Goal: Task Accomplishment & Management: Manage account settings

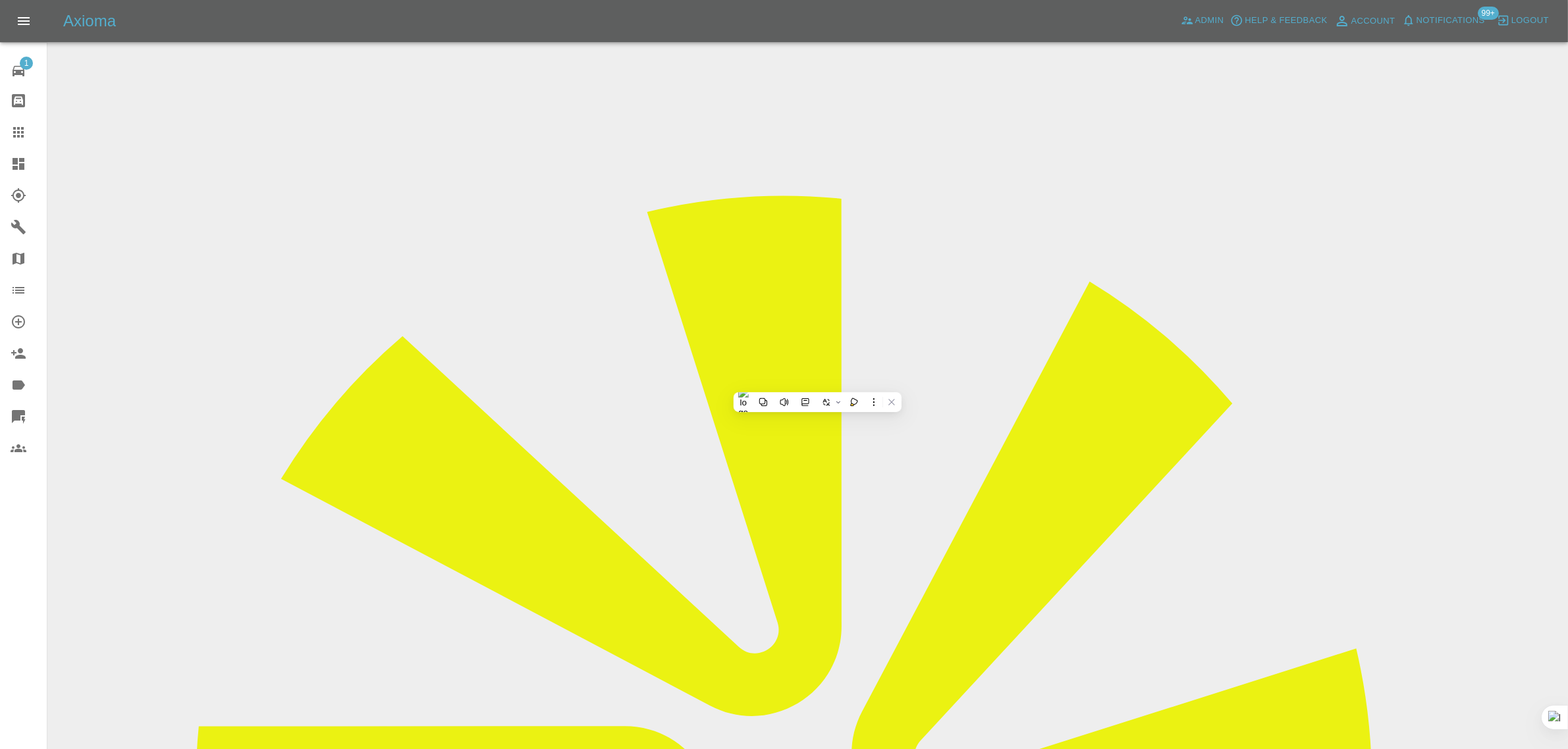
click at [23, 135] on icon at bounding box center [18, 131] width 16 height 16
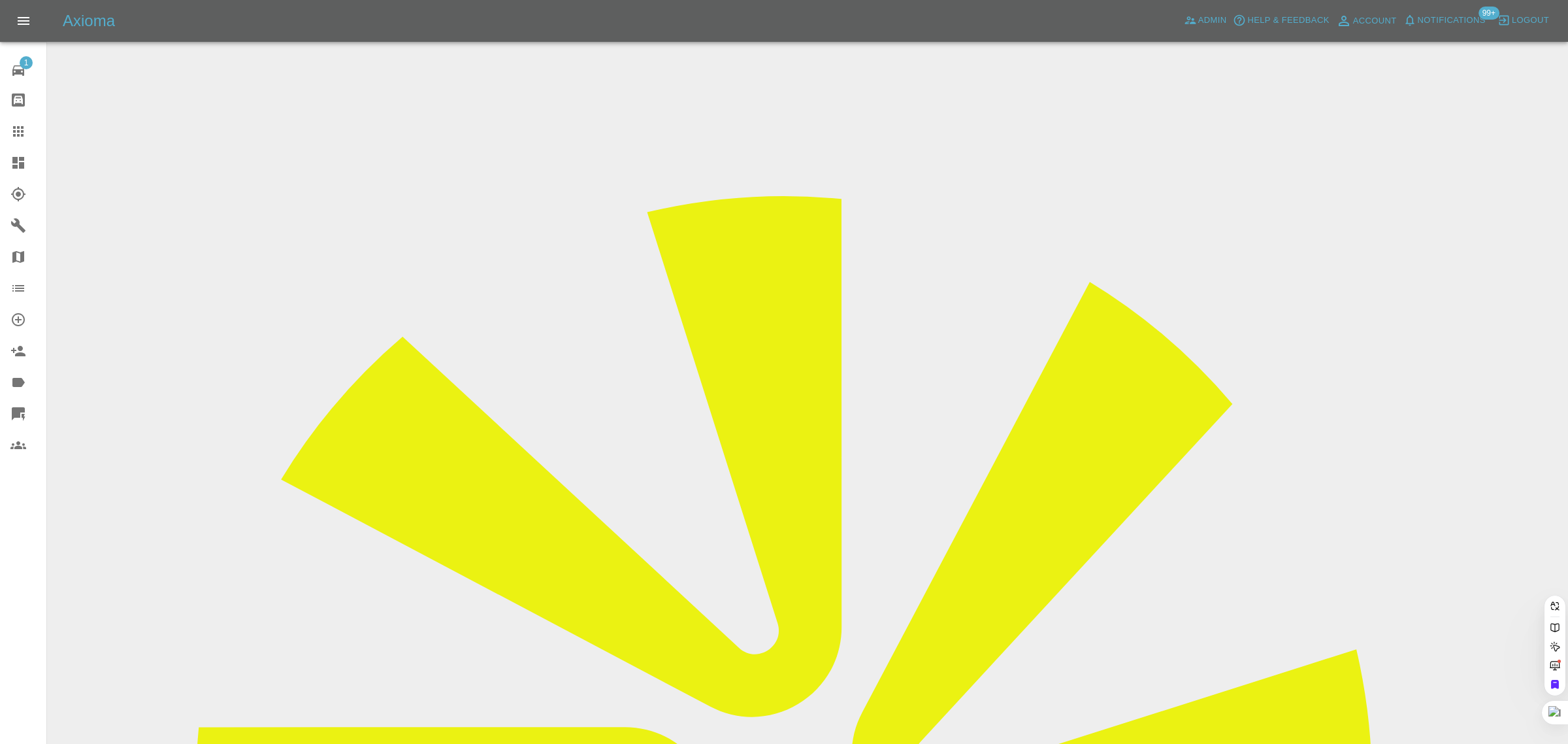
paste input "[EMAIL_ADDRESS][PERSON_NAME][DOMAIN_NAME]"
type input "[EMAIL_ADDRESS][PERSON_NAME][DOMAIN_NAME]"
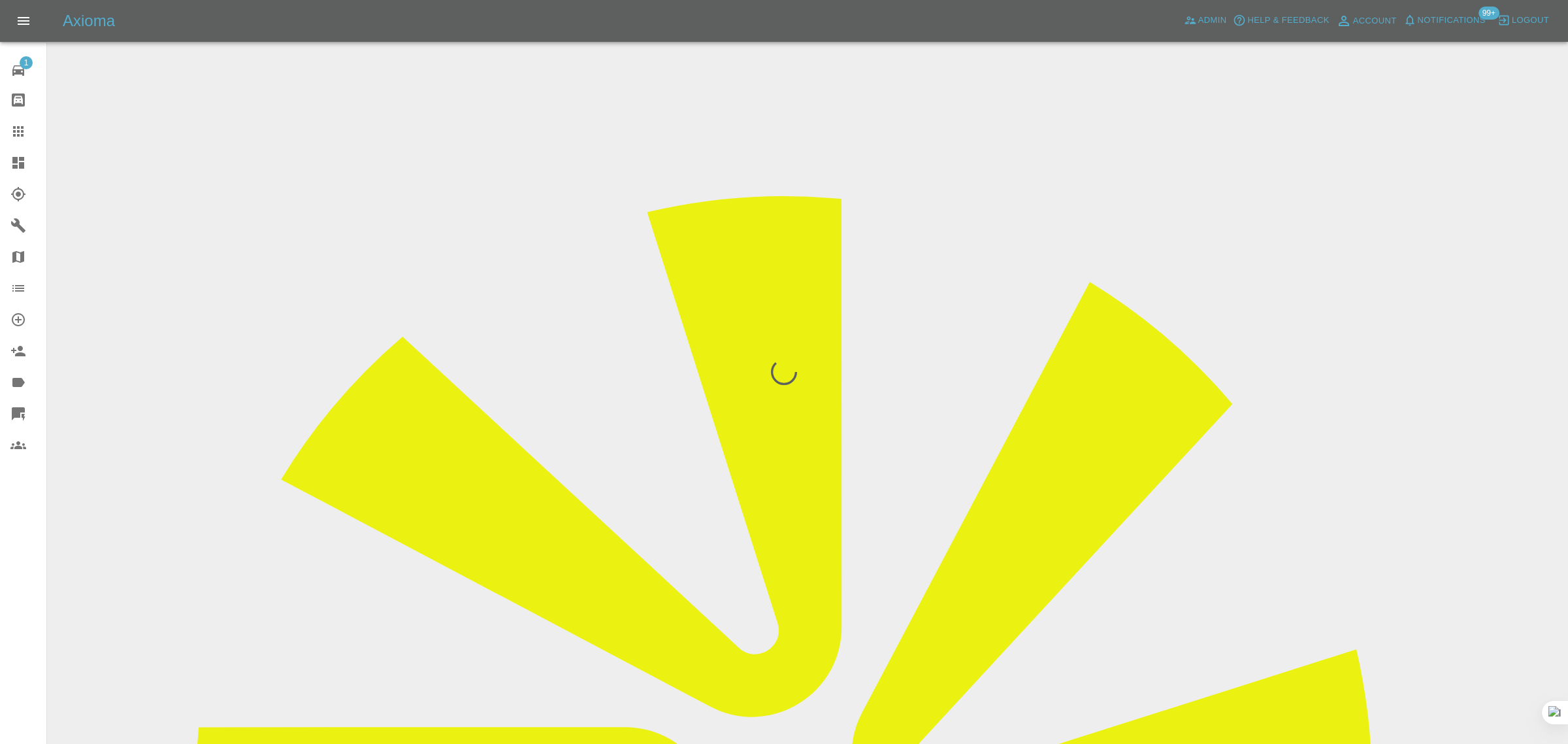
click at [20, 574] on div "1 Repair home Bodyshop home Claims Dashboard Explorer Garages Map Organization …" at bounding box center [24, 372] width 47 height 744
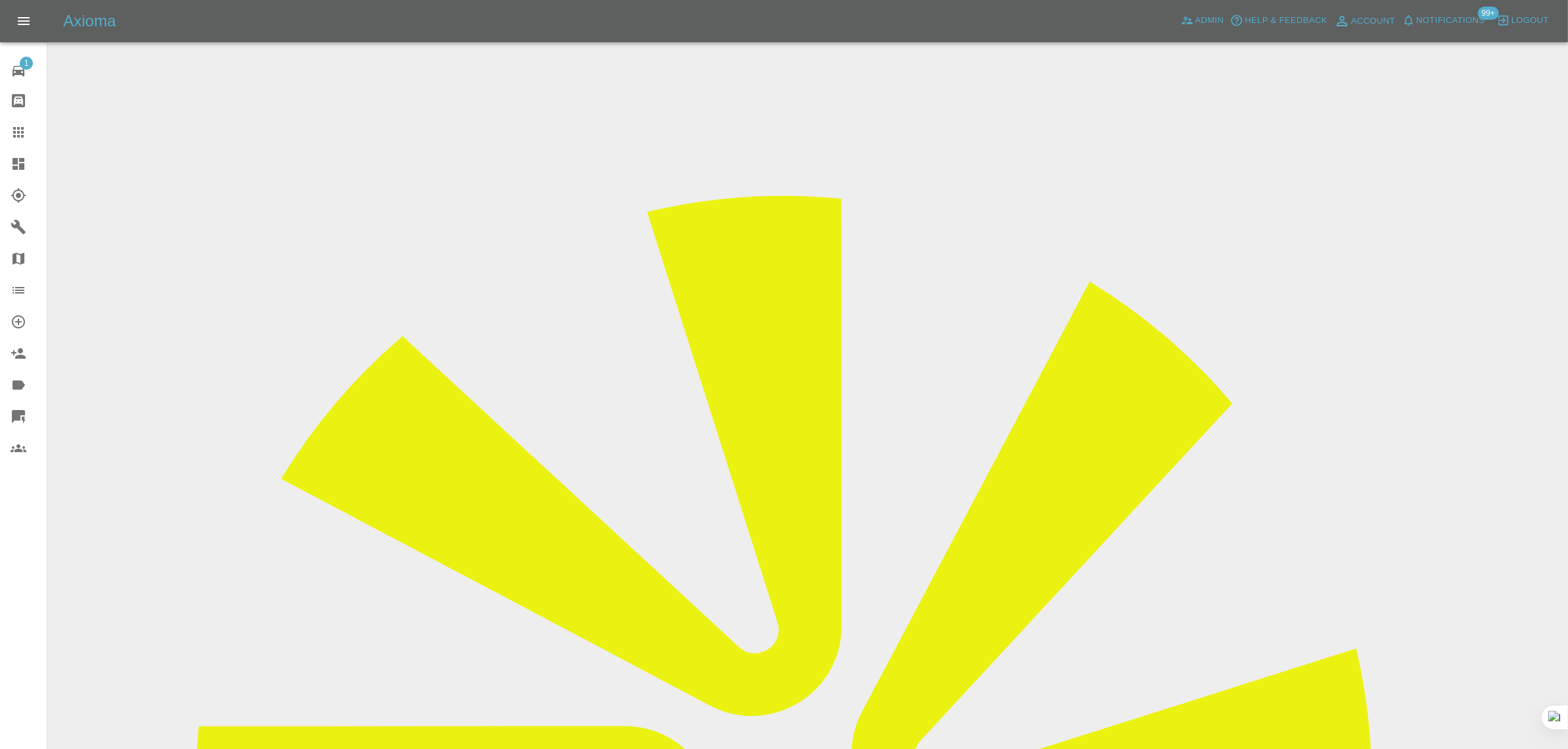
click at [0, 0] on input "Choose images" at bounding box center [0, 0] width 0 height 0
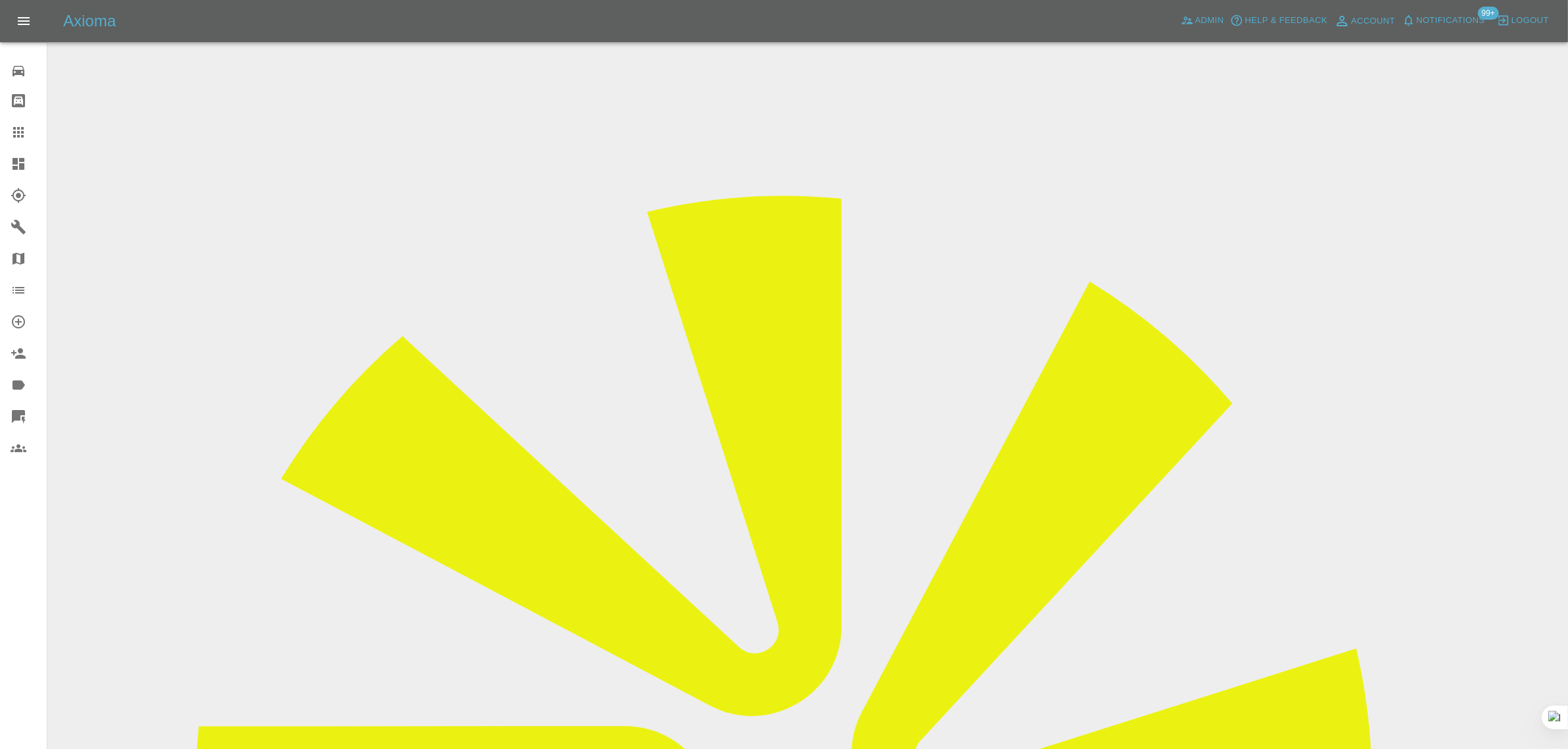
click at [0, 0] on input "Choose images" at bounding box center [0, 0] width 0 height 0
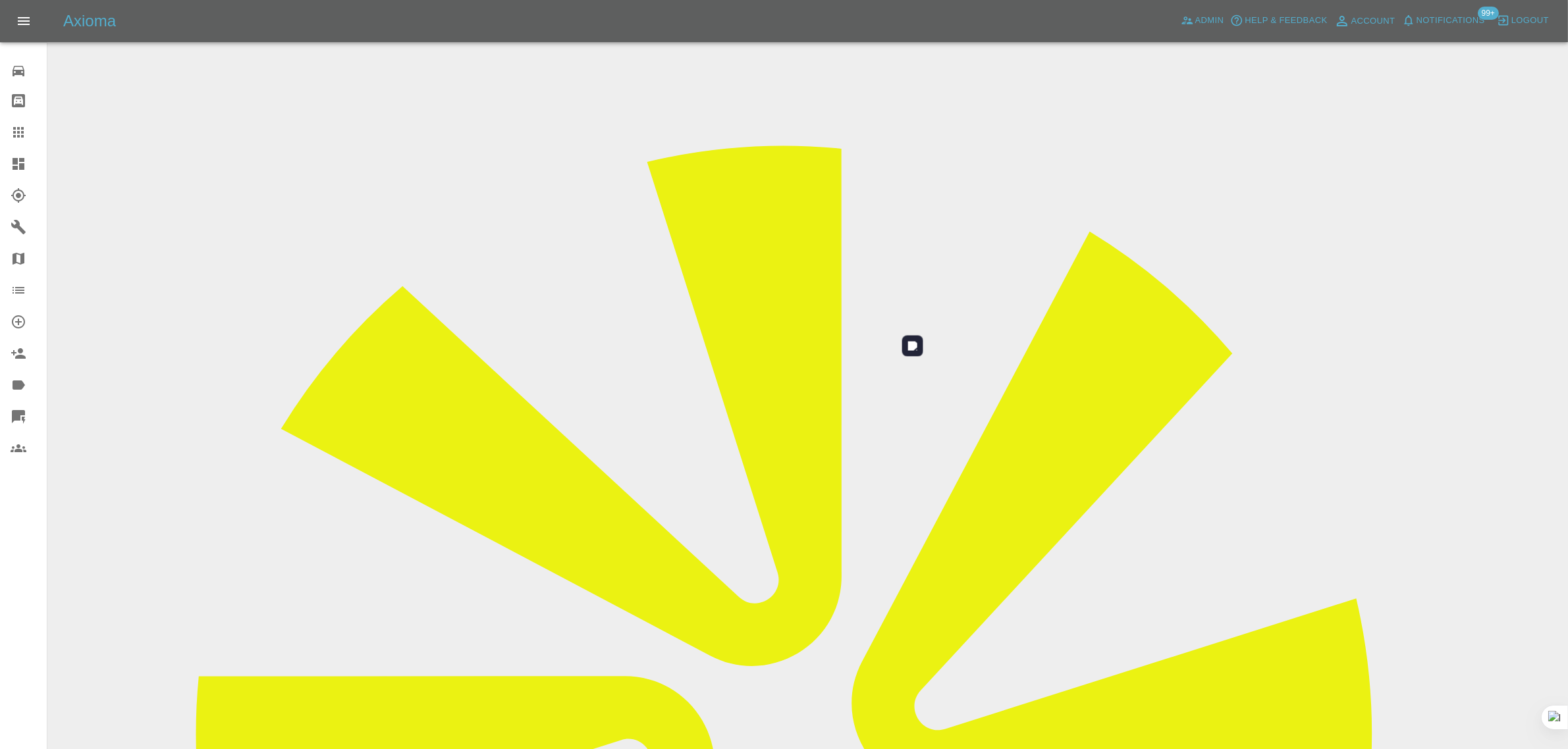
scroll to position [65, 0]
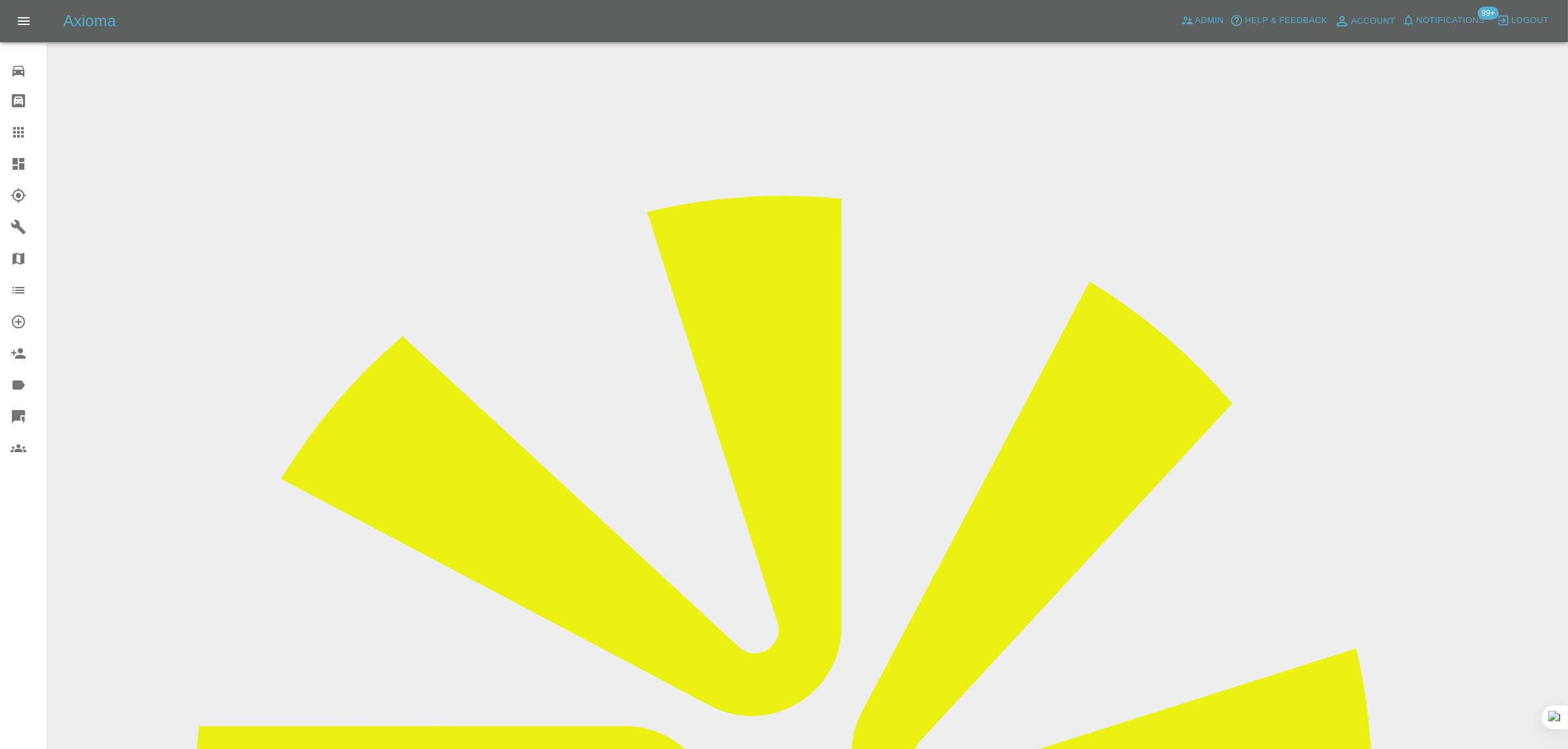
click at [17, 135] on icon at bounding box center [18, 131] width 16 height 16
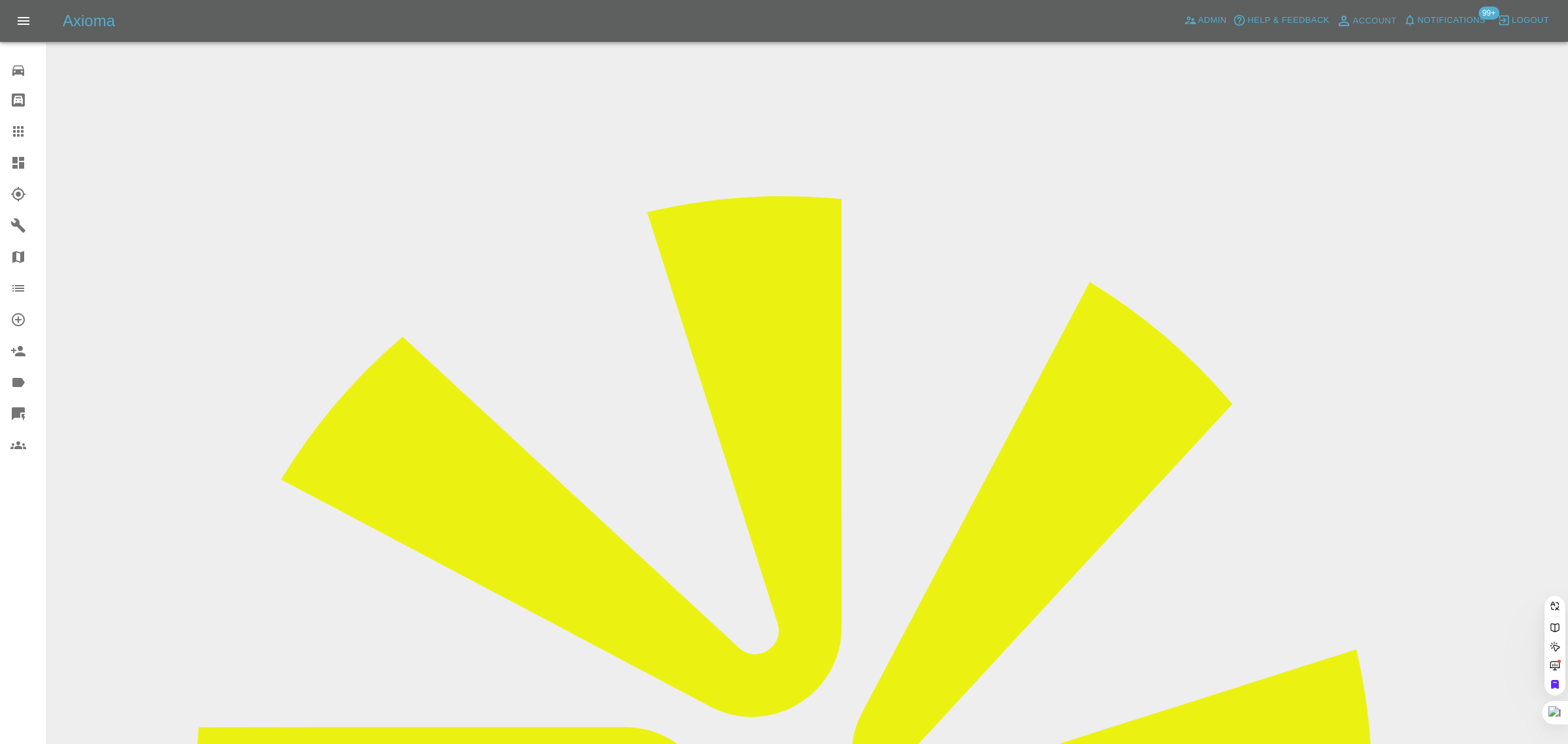
paste input "[PERSON_NAME][EMAIL_ADDRESS][DOMAIN_NAME]"
type input "[PERSON_NAME][EMAIL_ADDRESS][DOMAIN_NAME]"
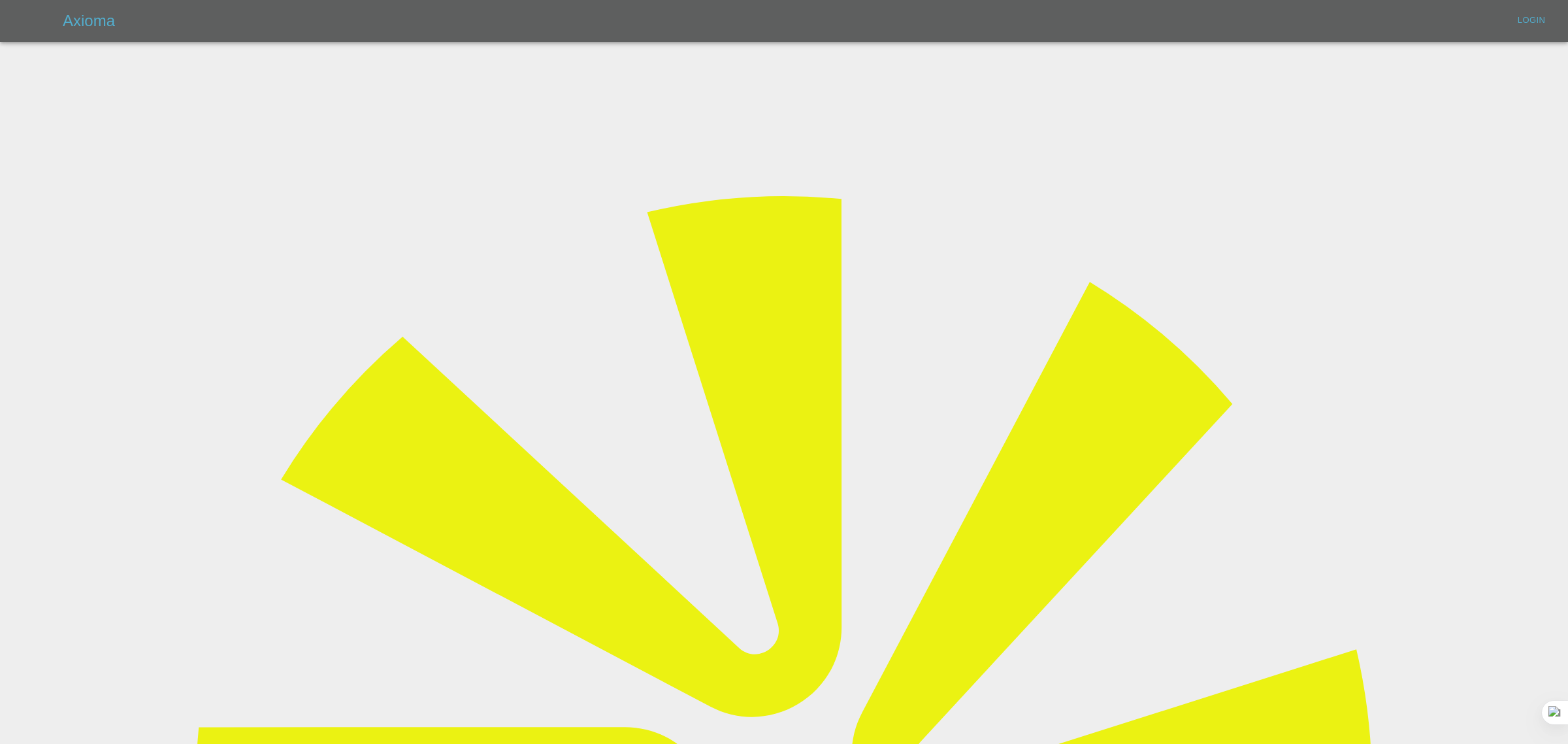
type input "bookkeeping@fifoaccounting.com"
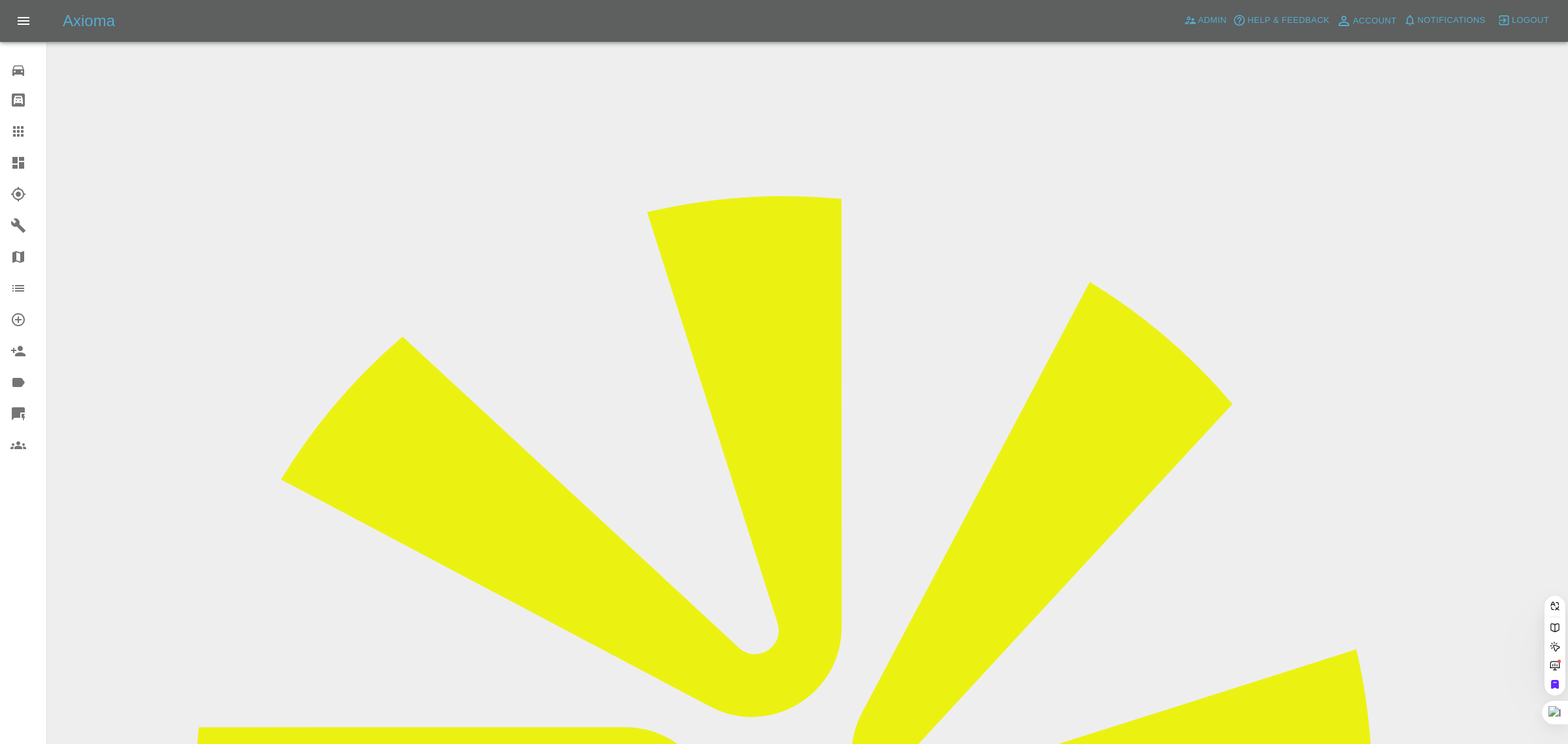
paste input "doyal@sky.com"
type input "doyal@sky.com"
click at [8, 556] on div "0 Repair home Bodyshop home Claims Dashboard Explorer Garages Map Organization …" at bounding box center [24, 372] width 47 height 744
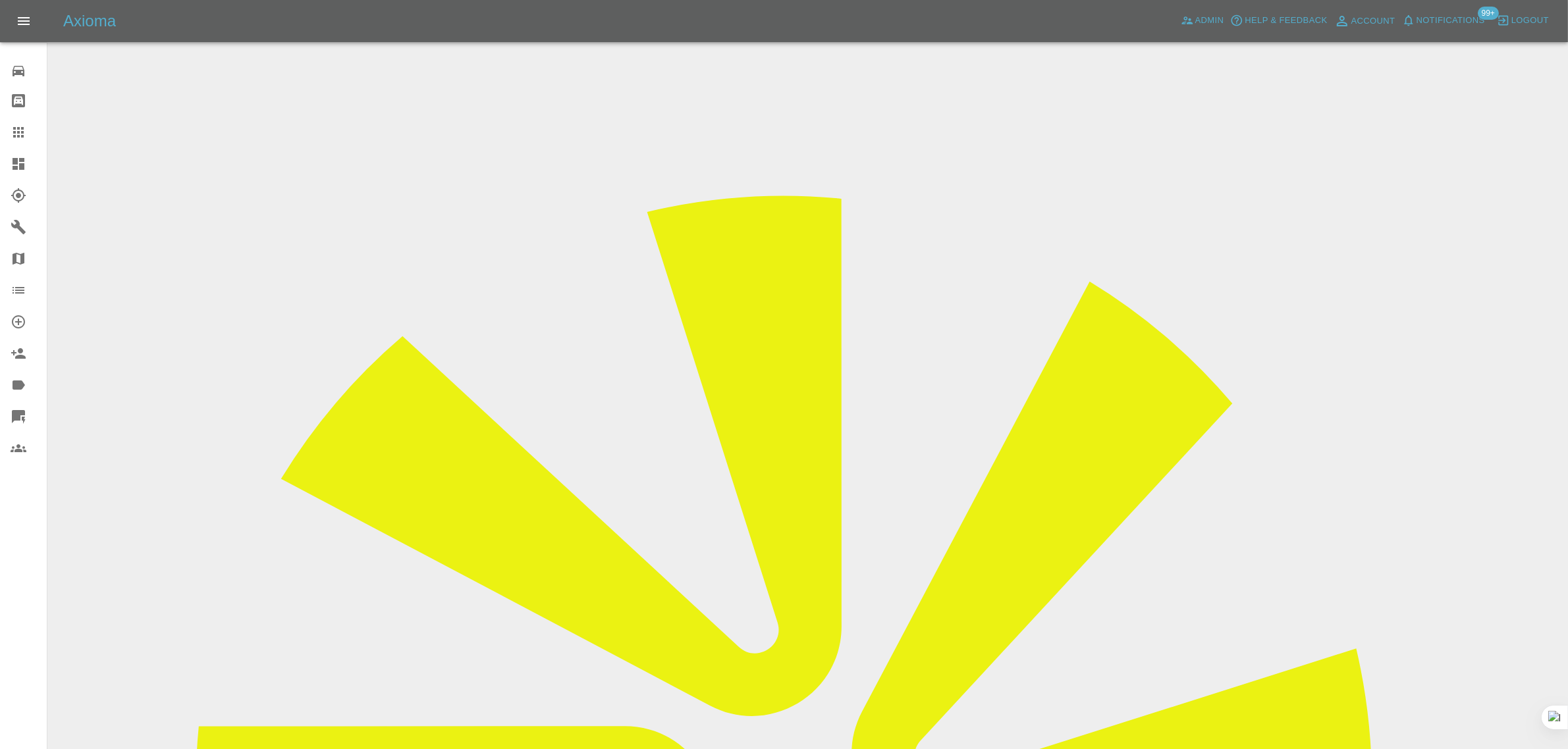
drag, startPoint x: 868, startPoint y: 449, endPoint x: 969, endPoint y: 450, distance: 101.0
copy td "doyal@sky.com"
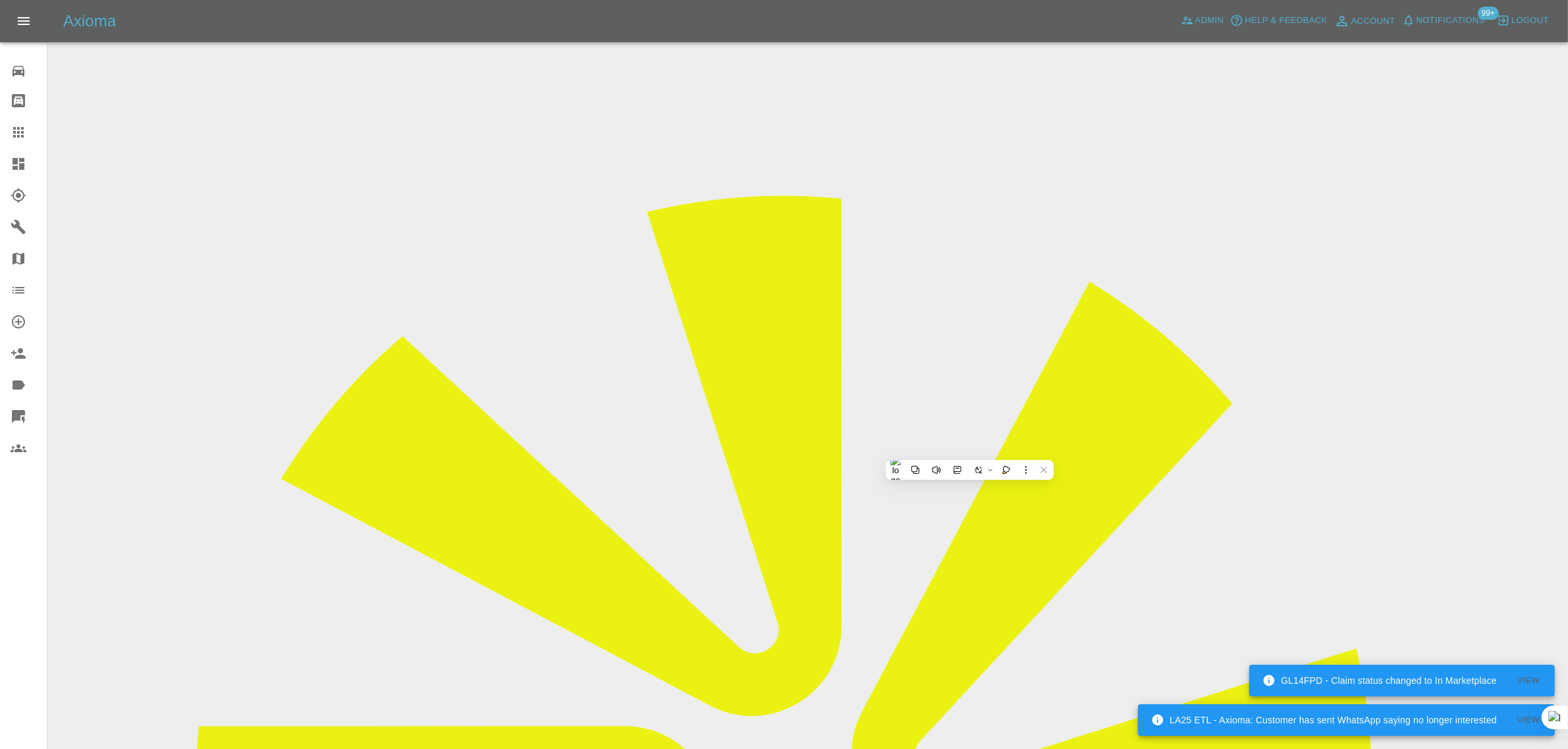
click at [16, 140] on link "Claims" at bounding box center [23, 132] width 47 height 32
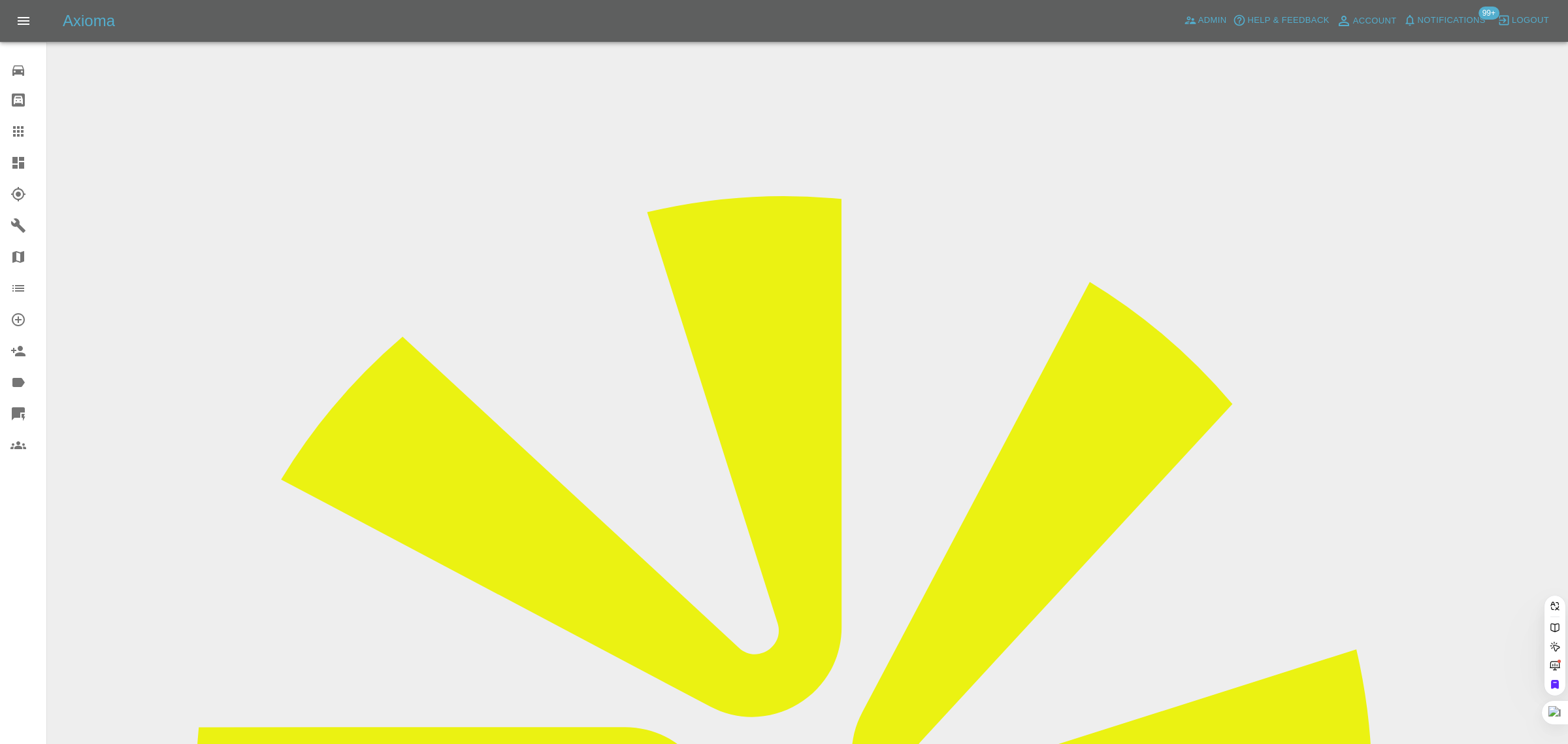
paste input "J-Laurence@hotmail.co.uk"
type input "J-Laurence@hotmail.co.uk"
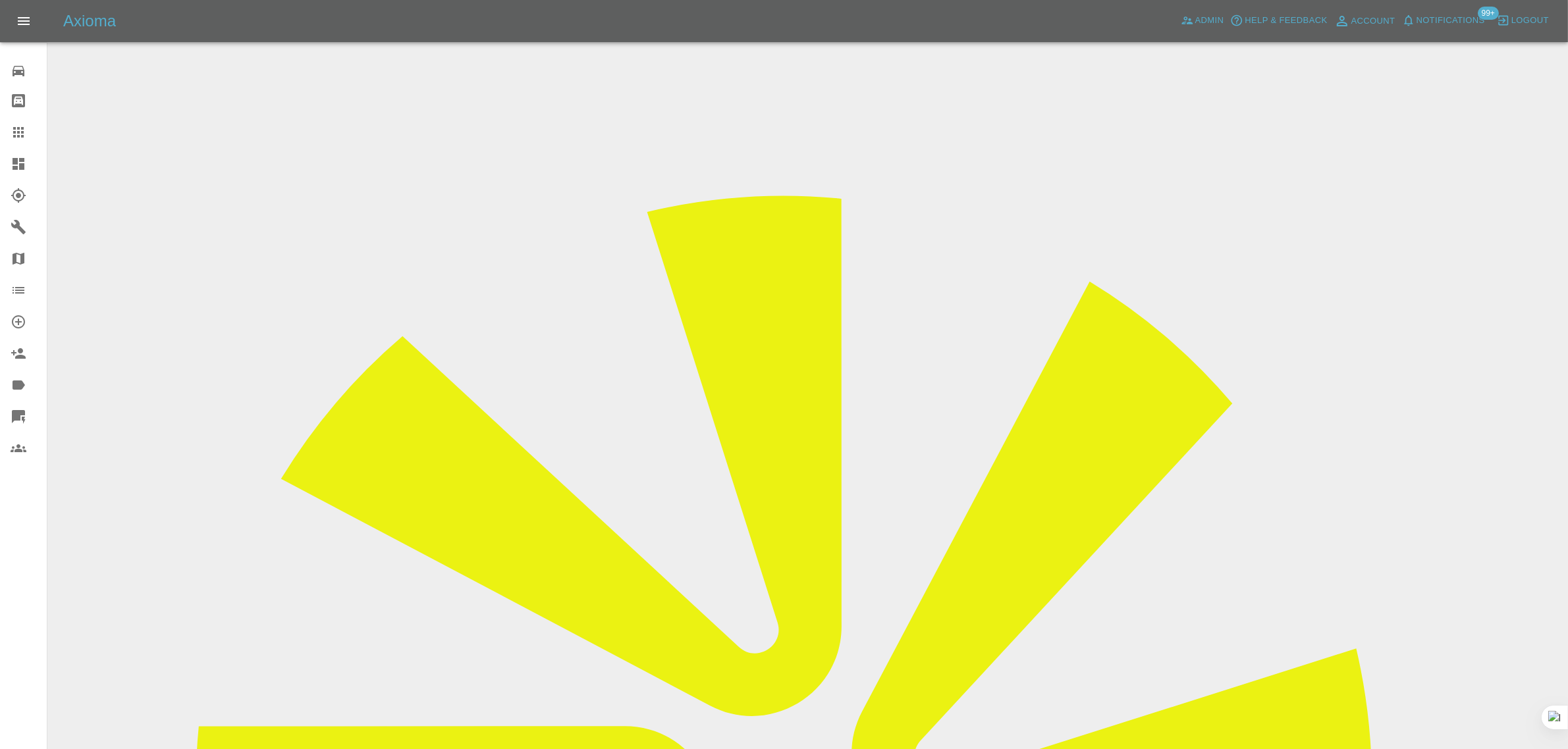
drag, startPoint x: 361, startPoint y: 341, endPoint x: 290, endPoint y: 340, distance: 71.0
paste input "GL18 DWF"
type input "GL18 DWF"
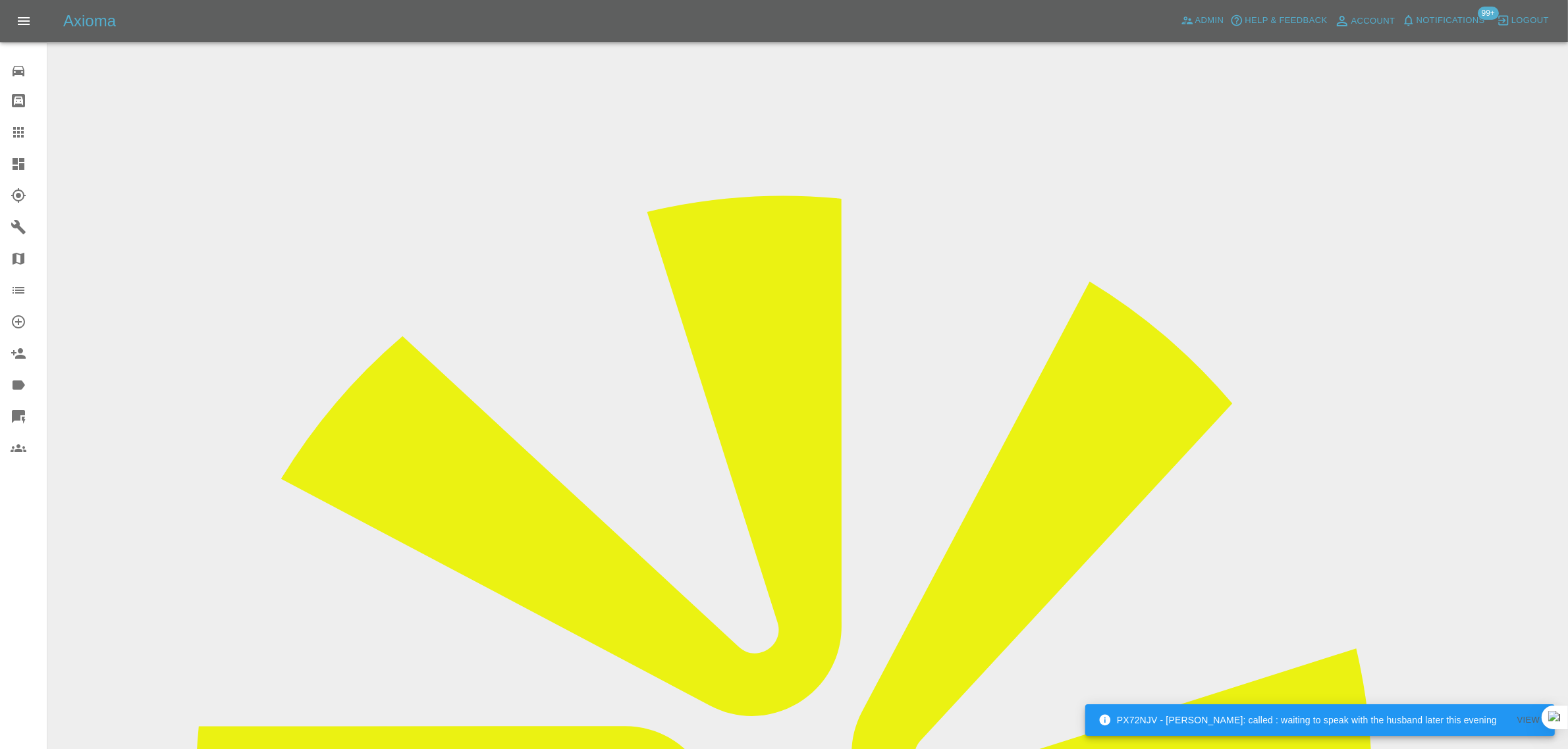
type input "VOLKSWAGEN"
type input "UP"
type input "WVWZZZAAZJD191417"
type input "2018"
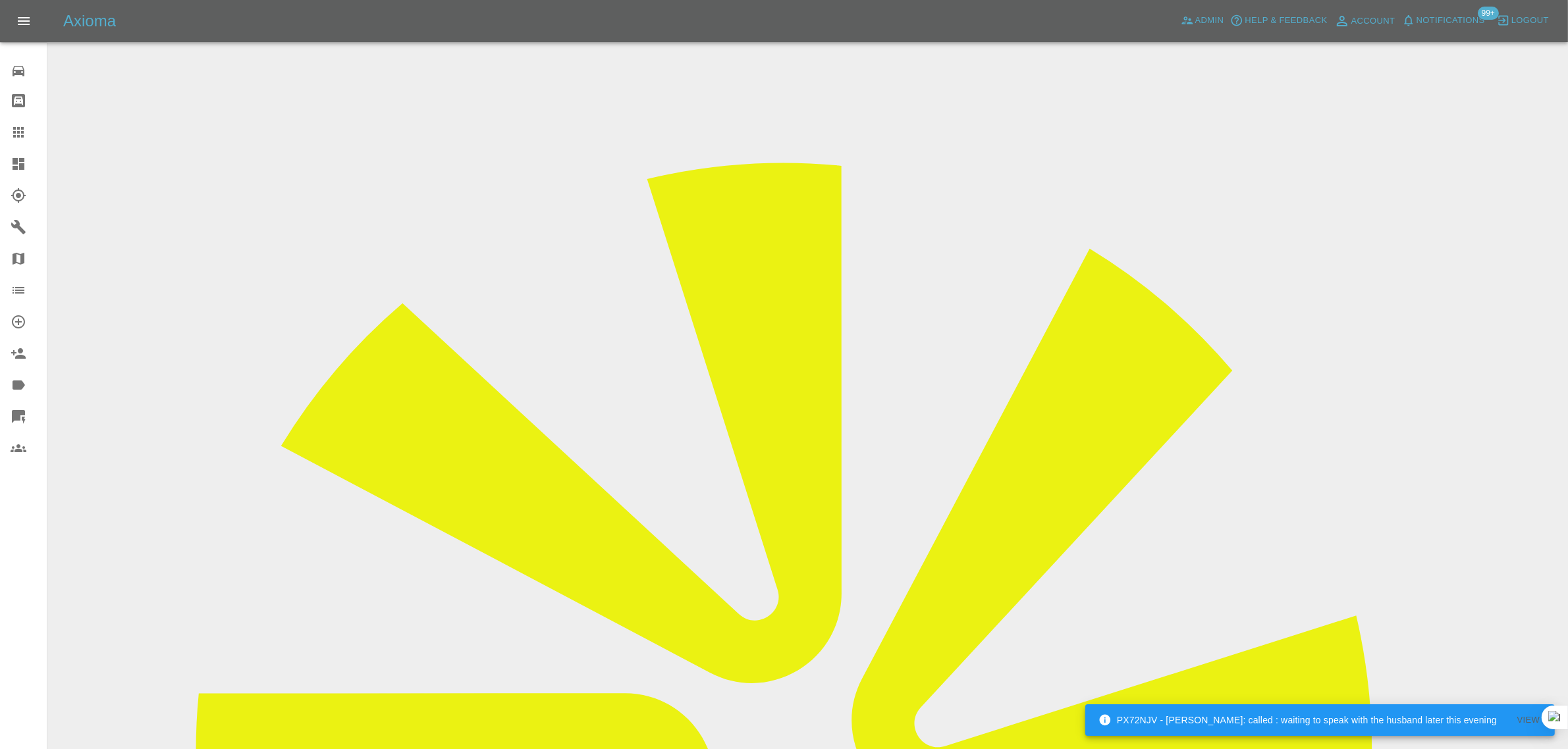
scroll to position [65, 0]
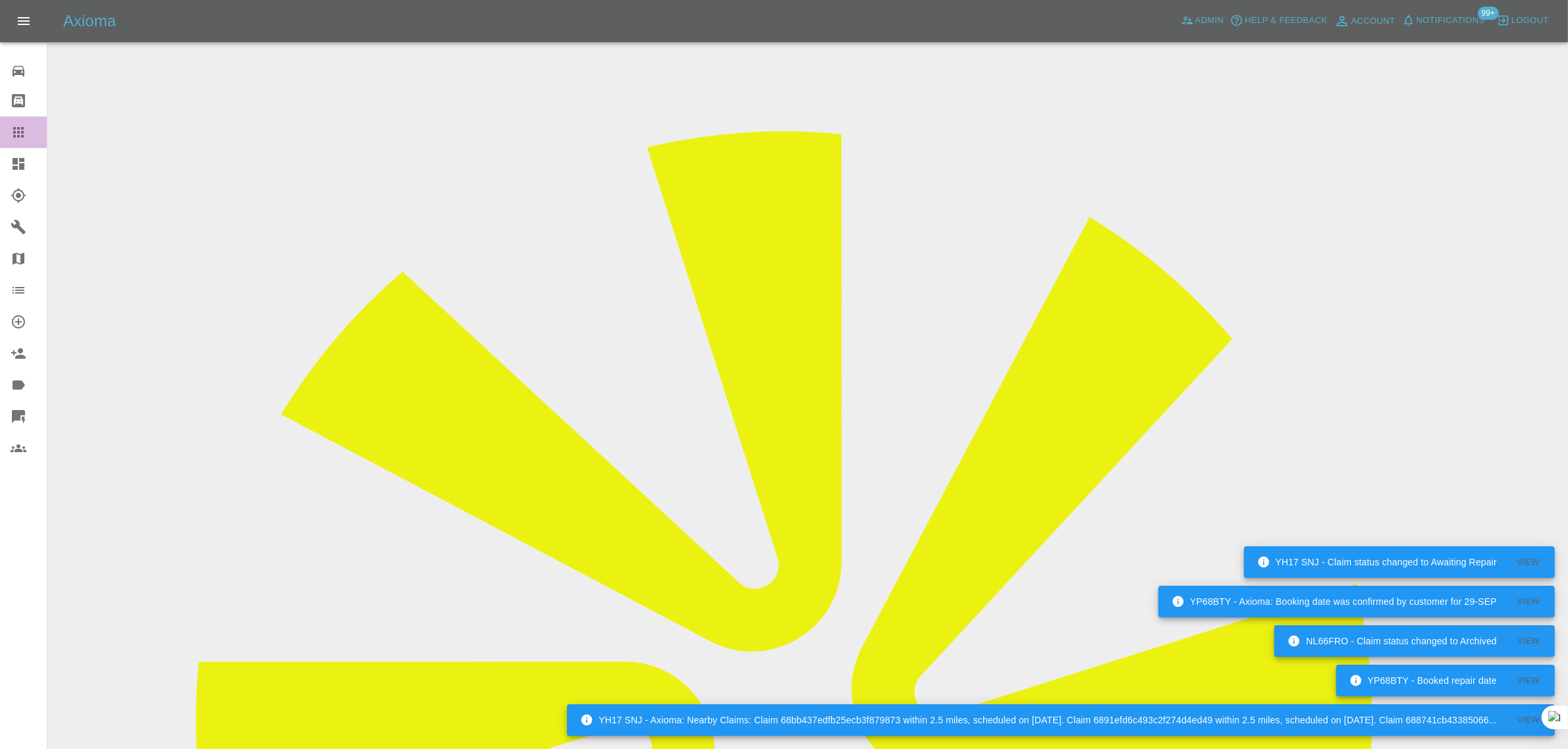
click at [15, 130] on icon at bounding box center [18, 131] width 16 height 16
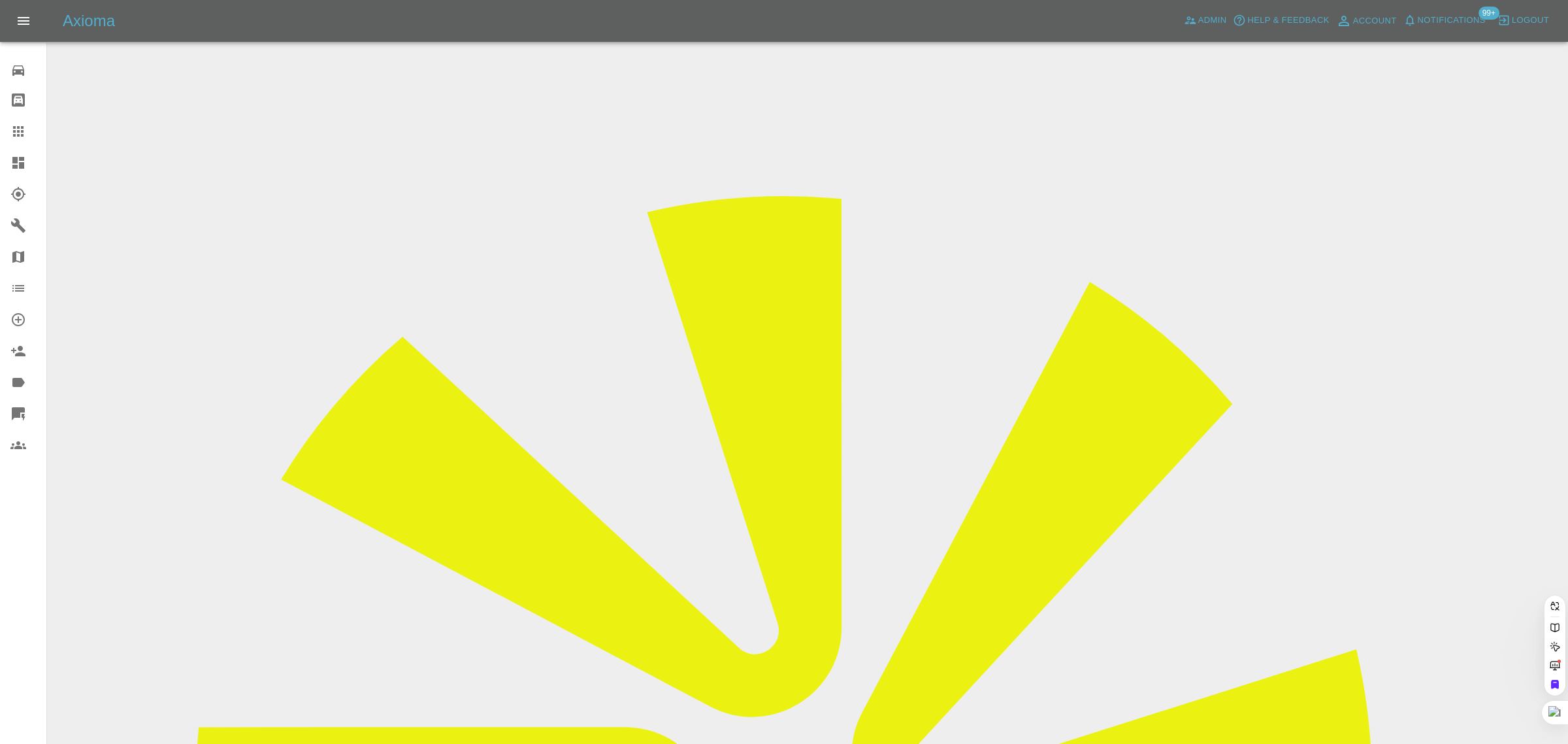
paste input "lucy.b96@outlook.com"
type input "lucy.b96@outlook.com"
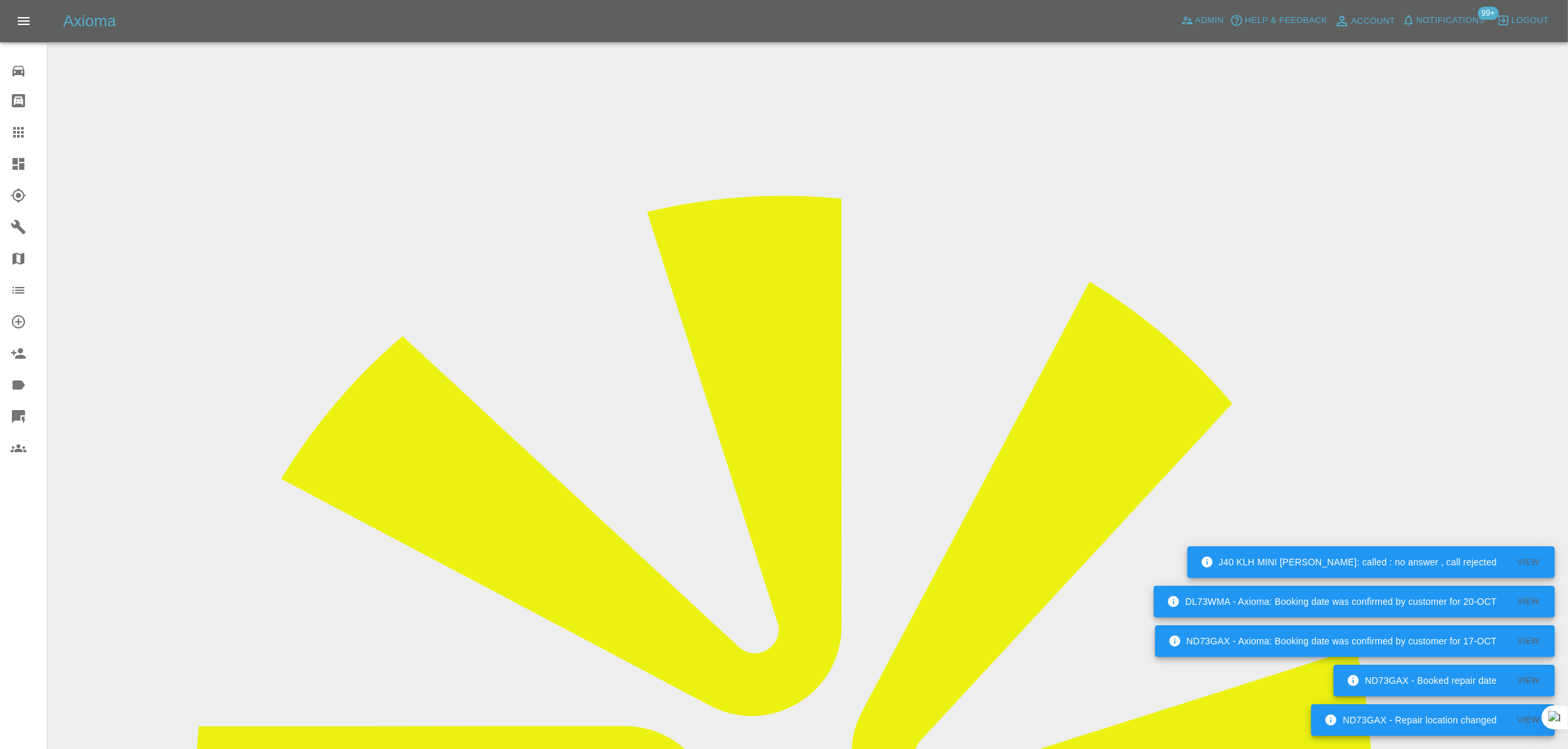
click at [14, 139] on icon at bounding box center [18, 131] width 16 height 16
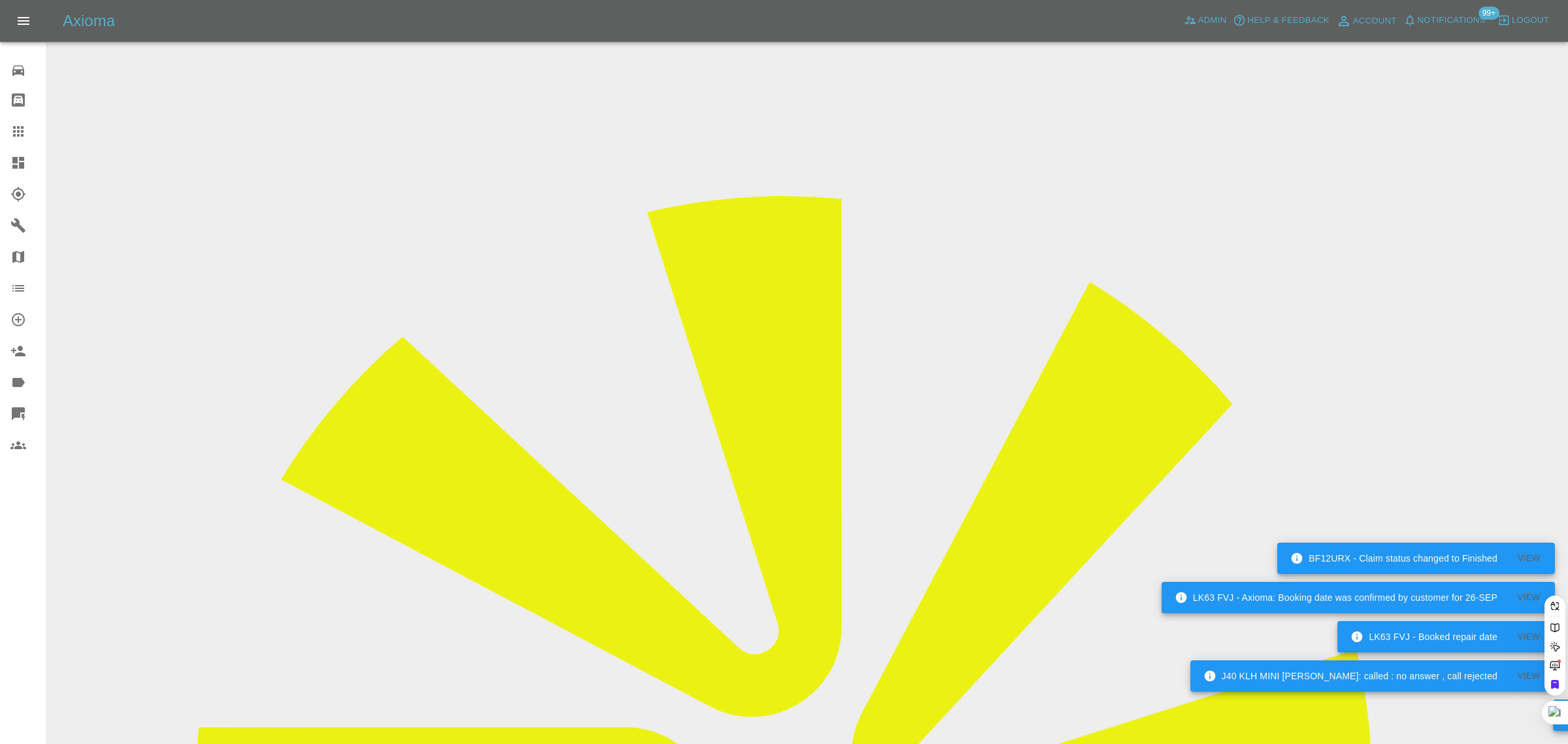
paste input "SamEvans@lookers.co.uk"
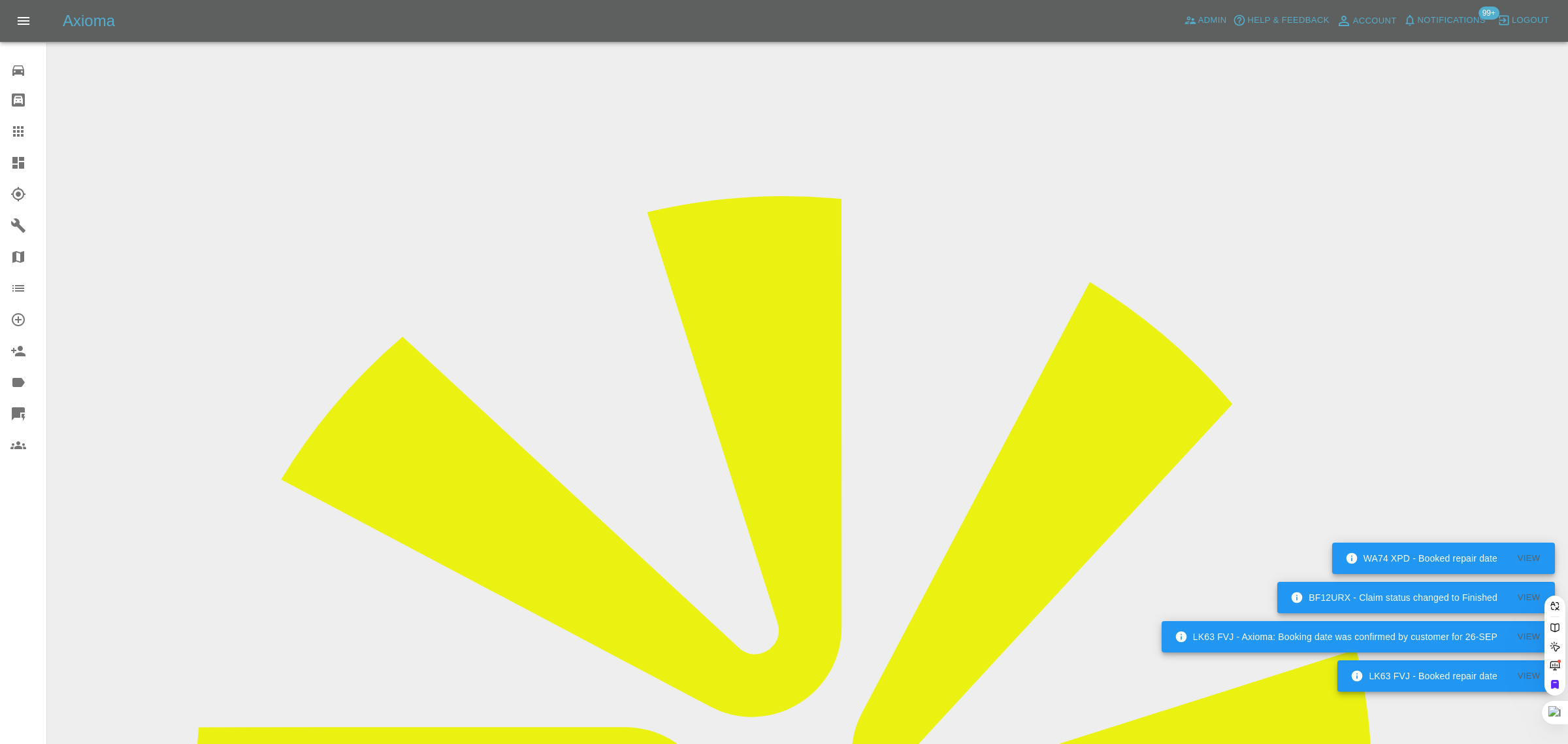
type input "SamEvans@lookers.co.uk"
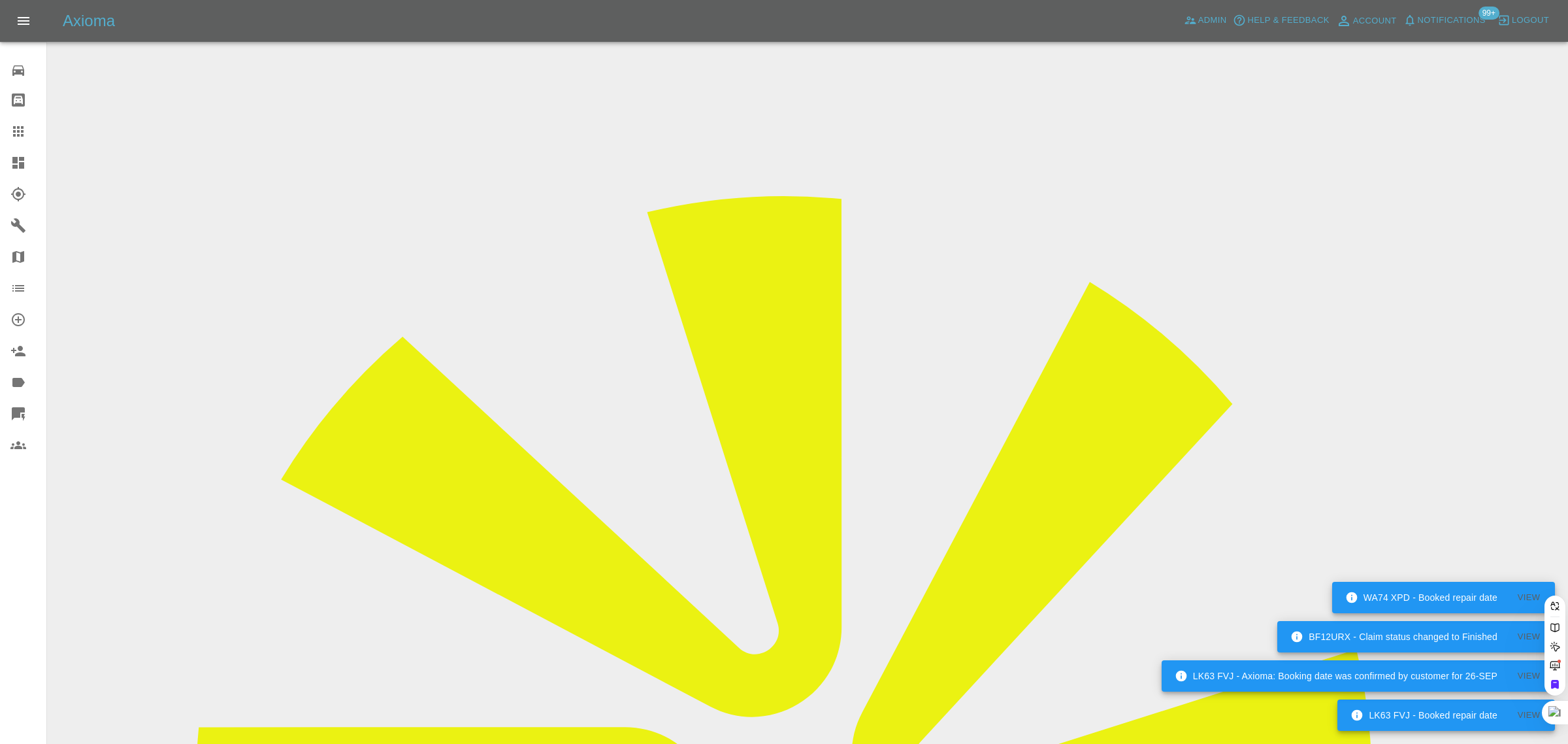
scroll to position [0, 11]
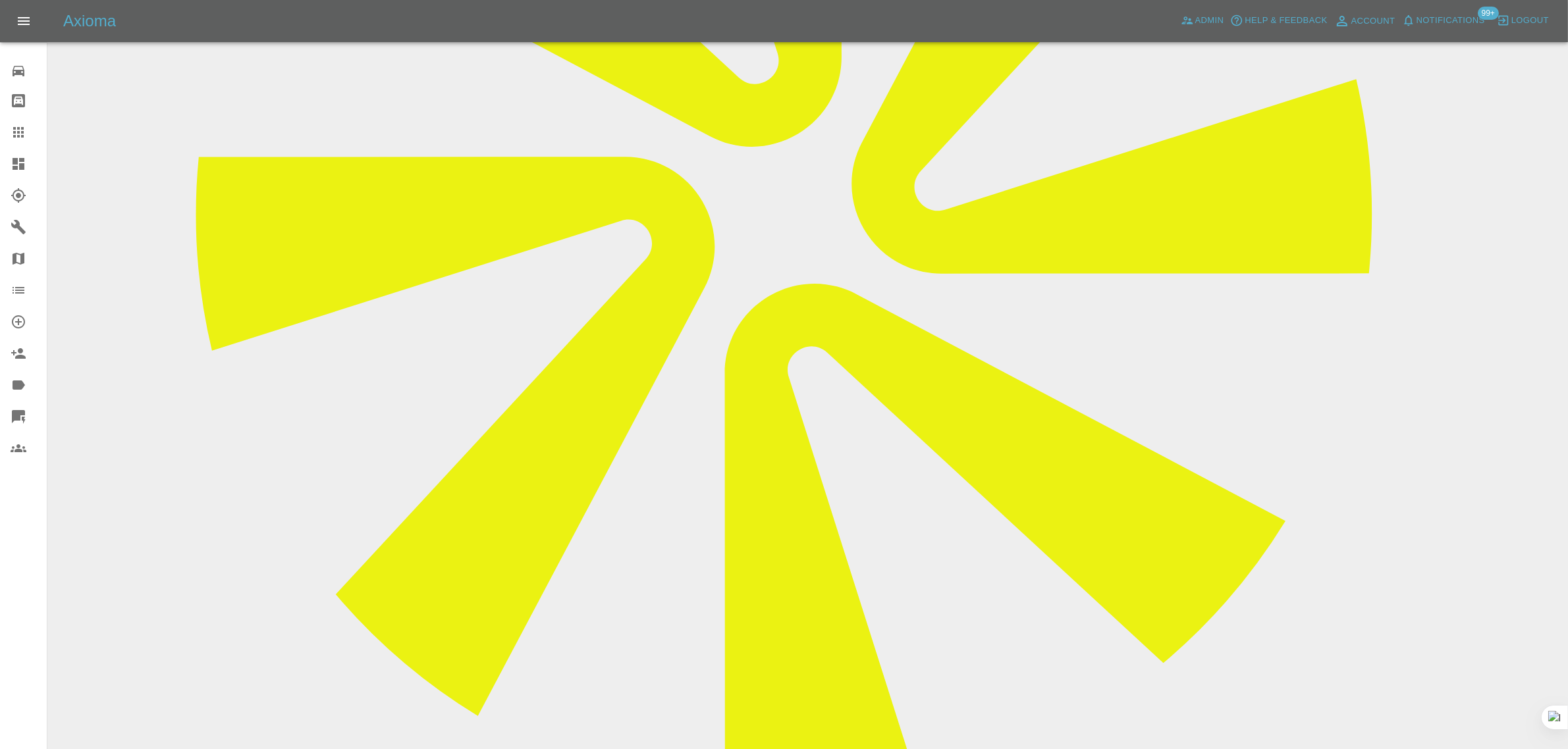
scroll to position [573, 0]
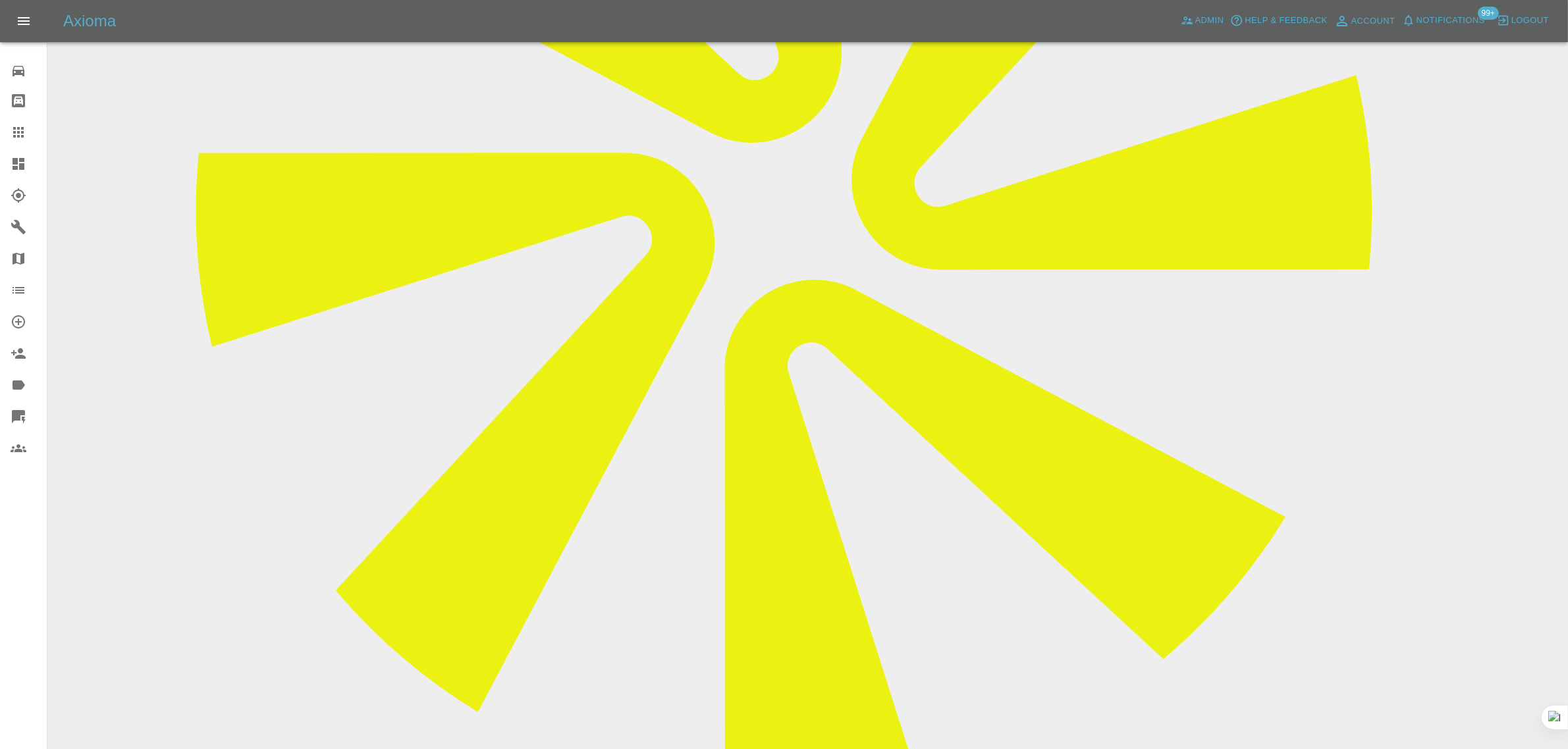
paste textarea "We had accepted the quote and secured a suitable date with our customer from th…"
type textarea "We had accepted the quote and secured a suitable date with our customer from th…"
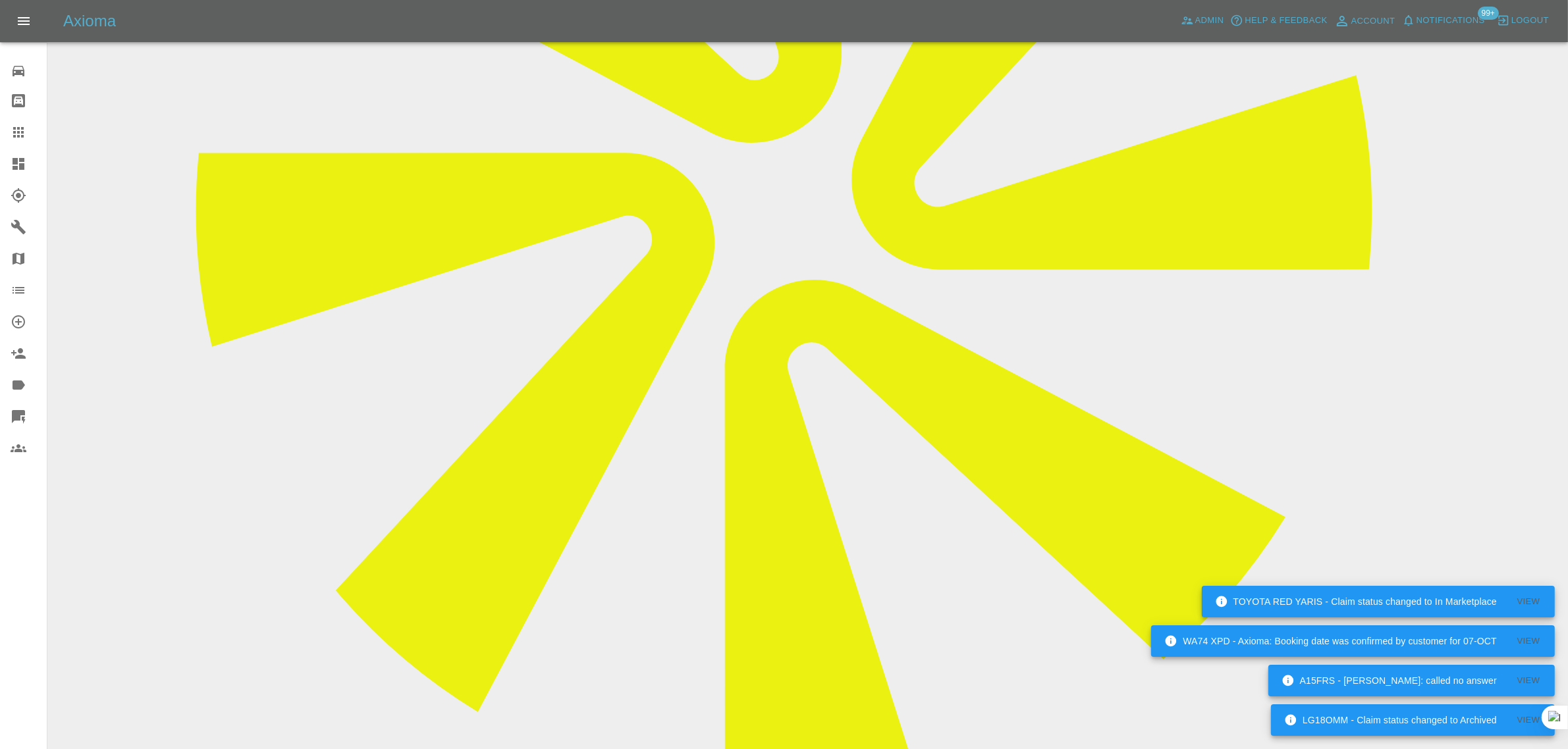
click at [22, 136] on icon at bounding box center [18, 132] width 11 height 11
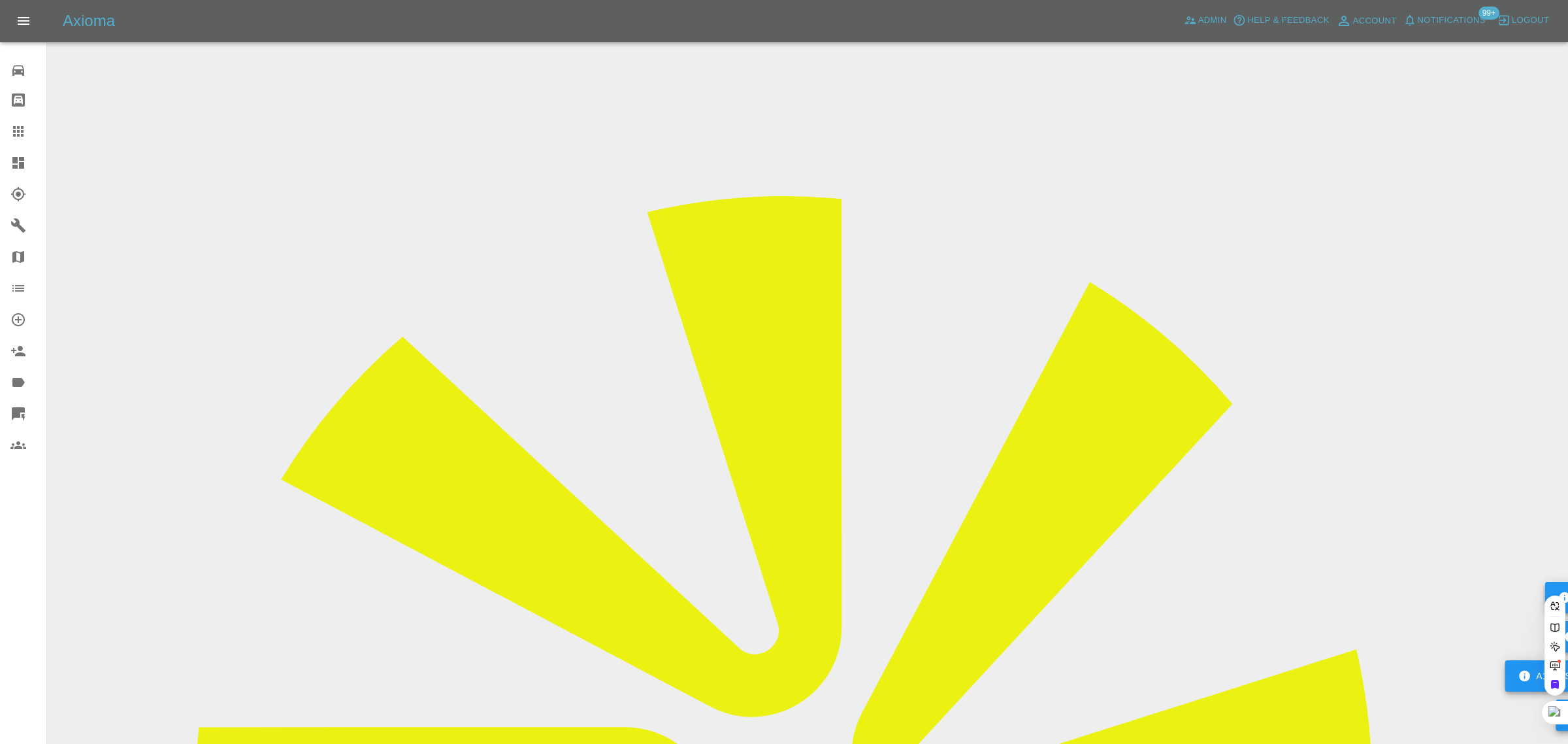
drag, startPoint x: 641, startPoint y: 404, endPoint x: 724, endPoint y: 404, distance: 83.0
paste input "jaginder1982@gmail.com"
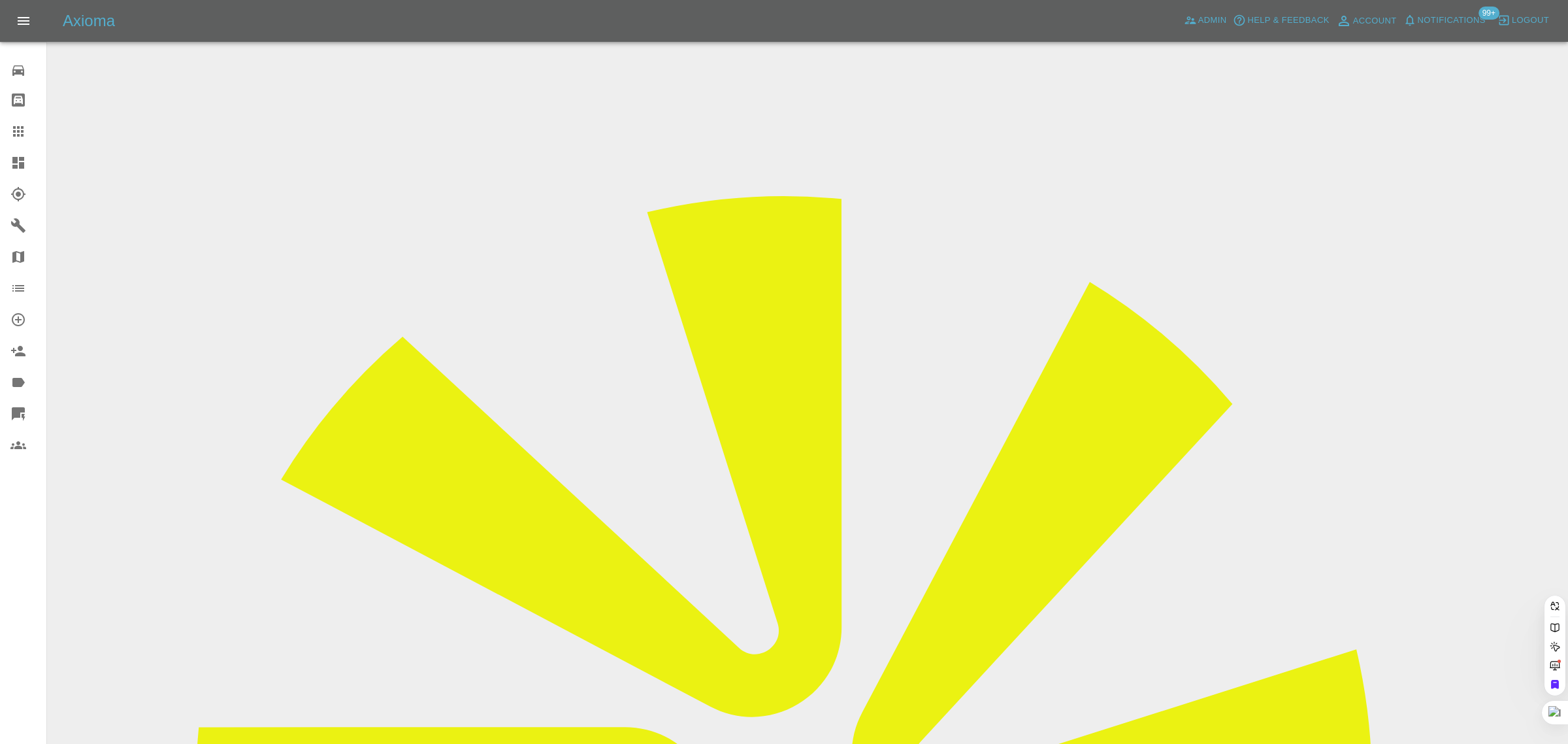
type input "jaginder1982@gmail.com"
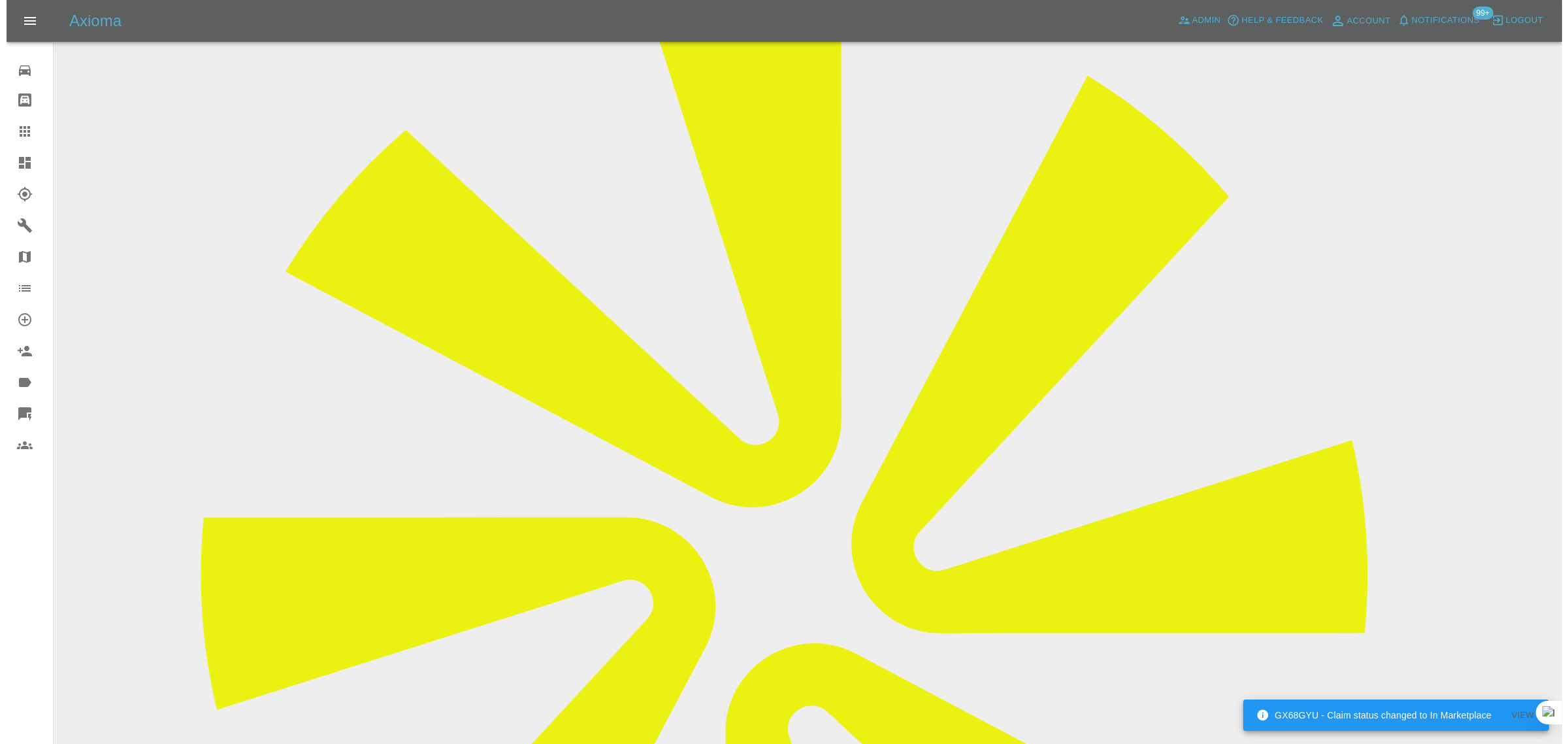
scroll to position [178, 0]
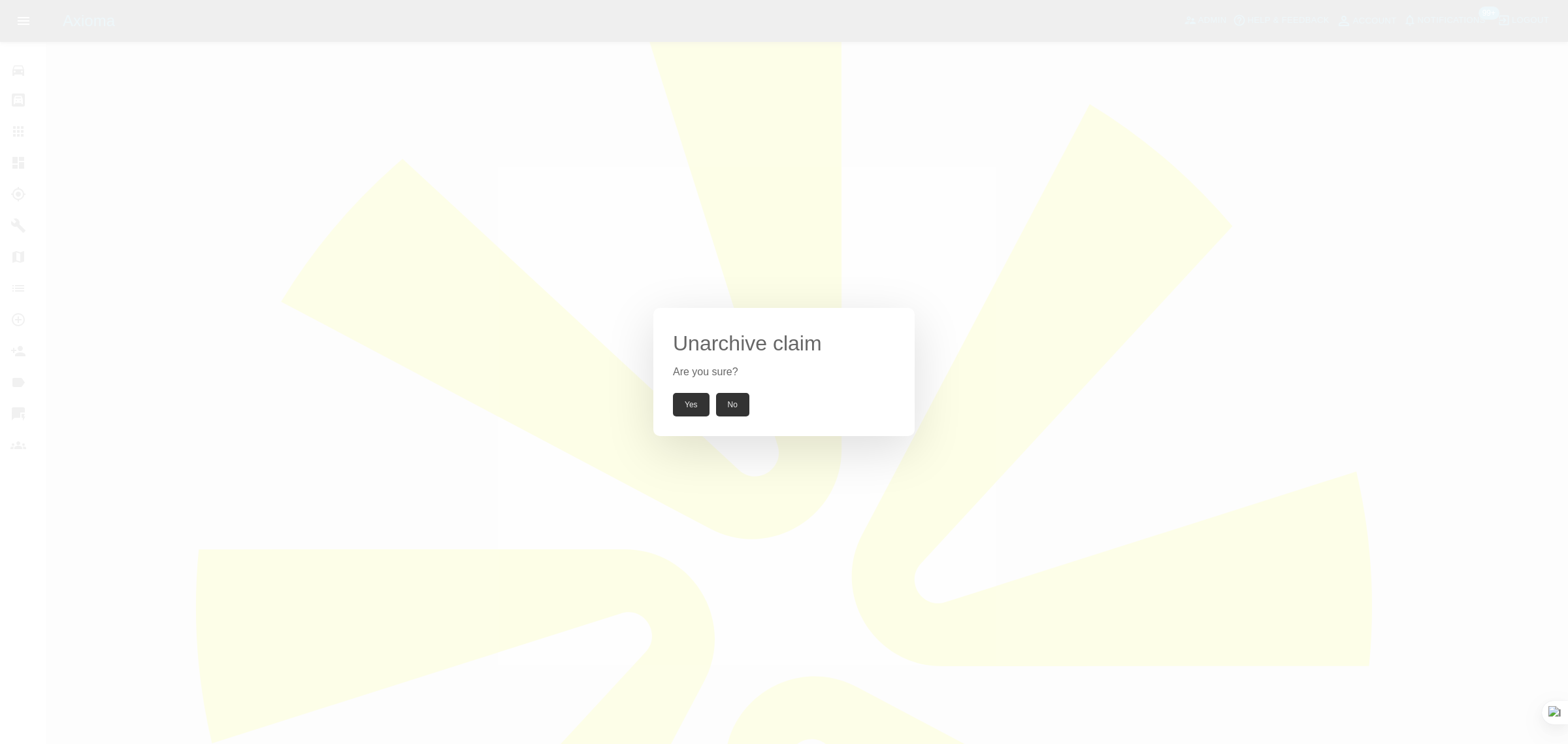
click at [678, 410] on button "Yes" at bounding box center [691, 405] width 36 height 24
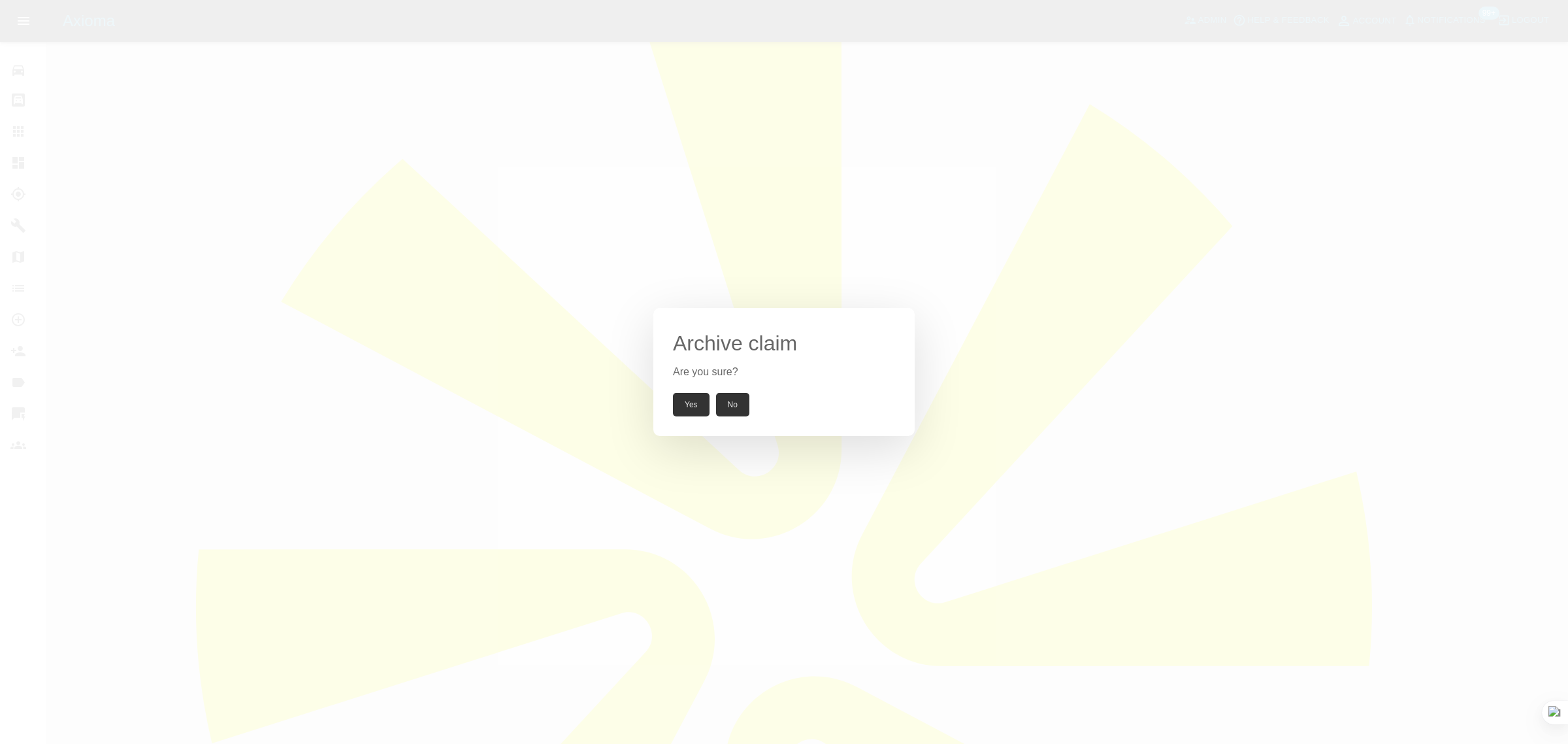
click at [334, 488] on div "Archive claim Are you sure? Yes No" at bounding box center [784, 372] width 1568 height 744
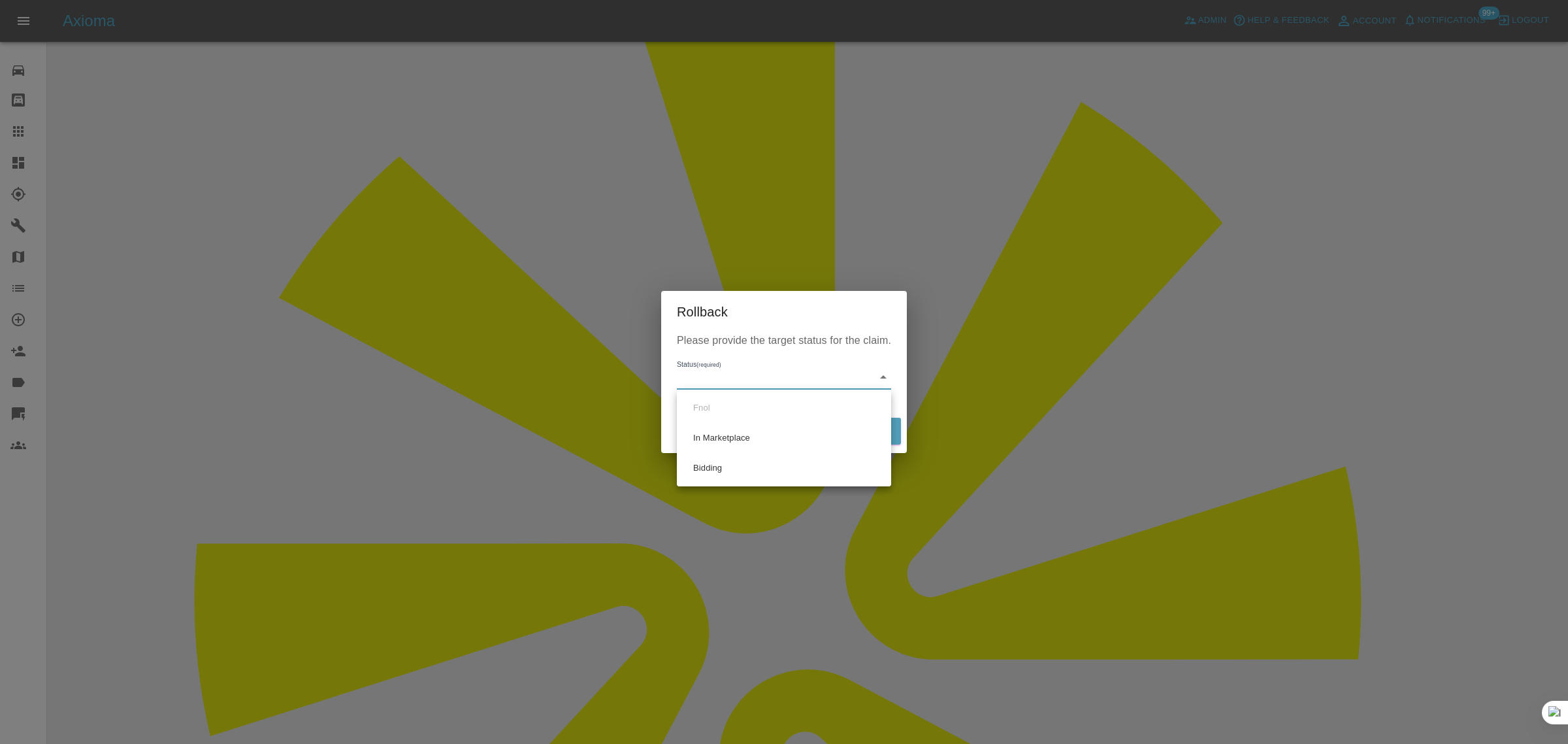
click at [706, 468] on li "Bidding" at bounding box center [784, 468] width 207 height 30
type input "bidding"
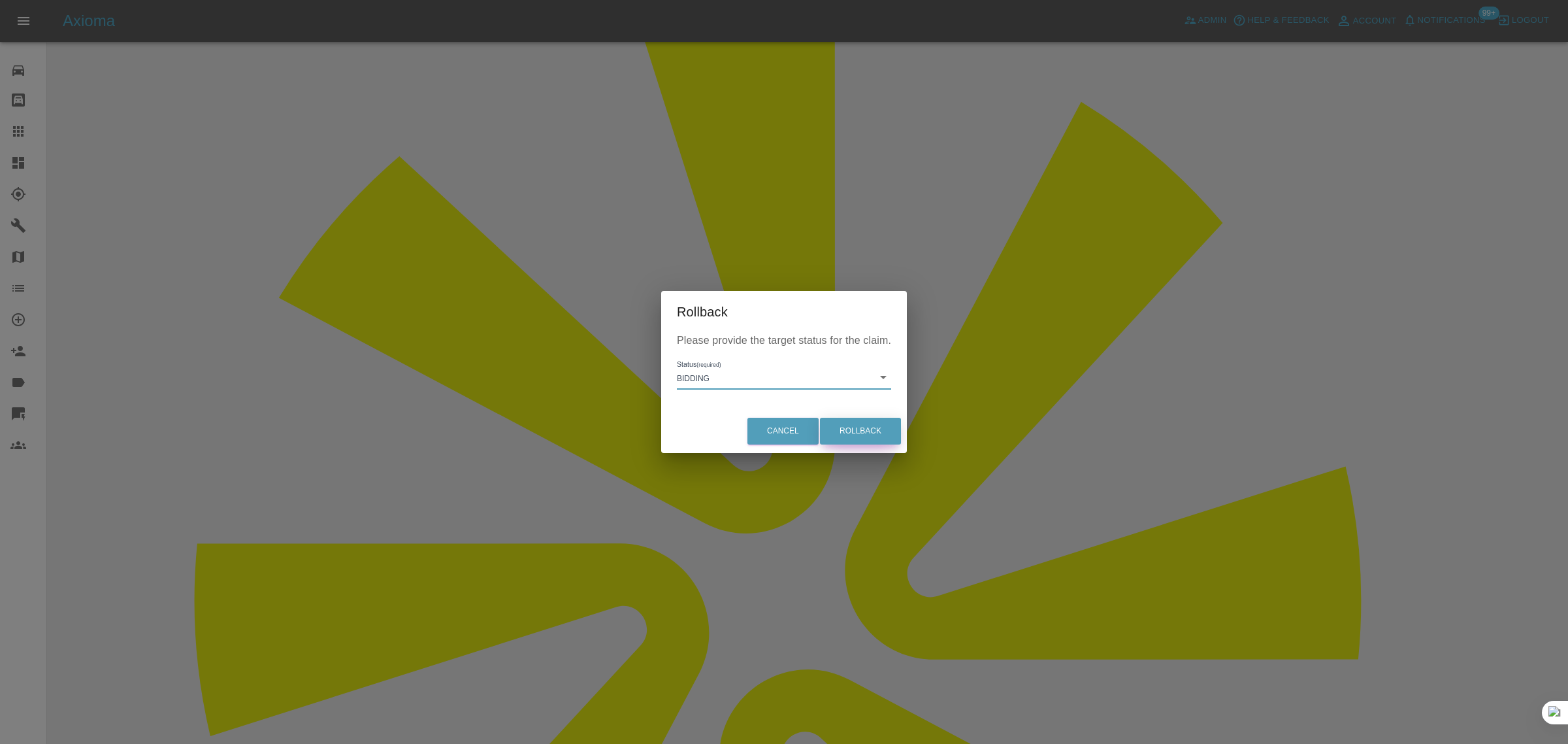
click at [873, 427] on button "Rollback" at bounding box center [860, 431] width 81 height 27
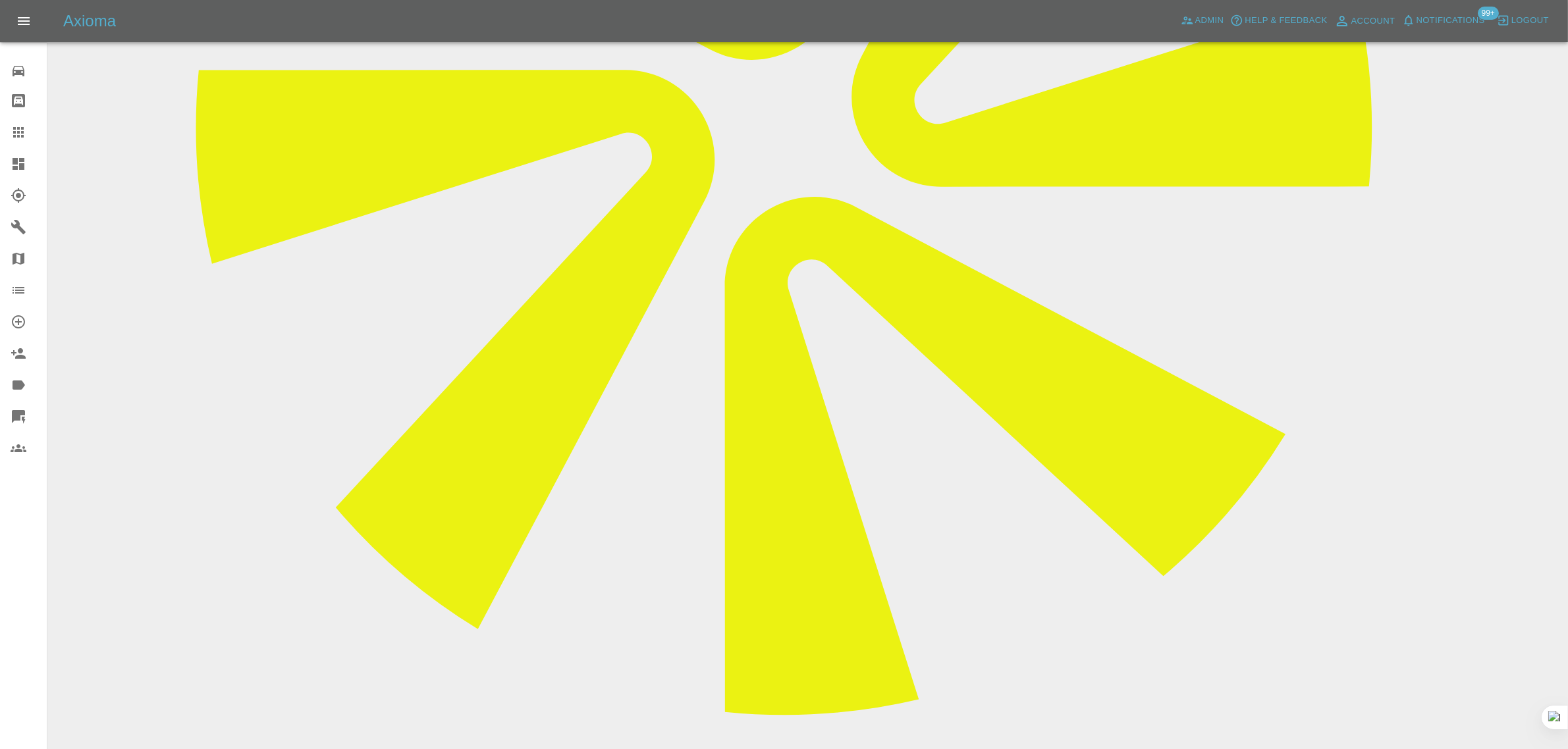
scroll to position [658, 0]
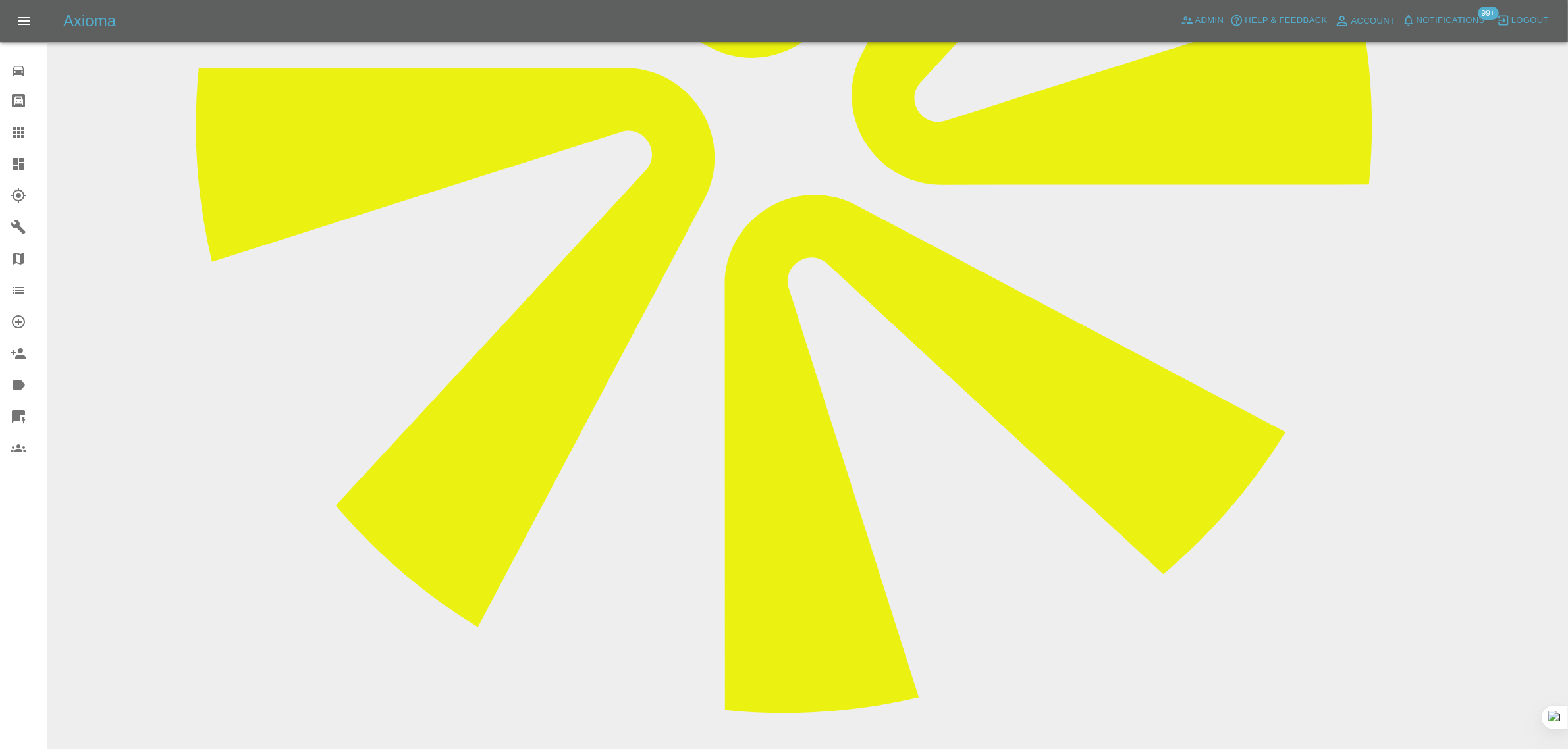
paste textarea "Hi its keep saying no dates available Sent from my Galaxy"
type textarea "Hi its keep saying no dates available Sent from my Galaxy"
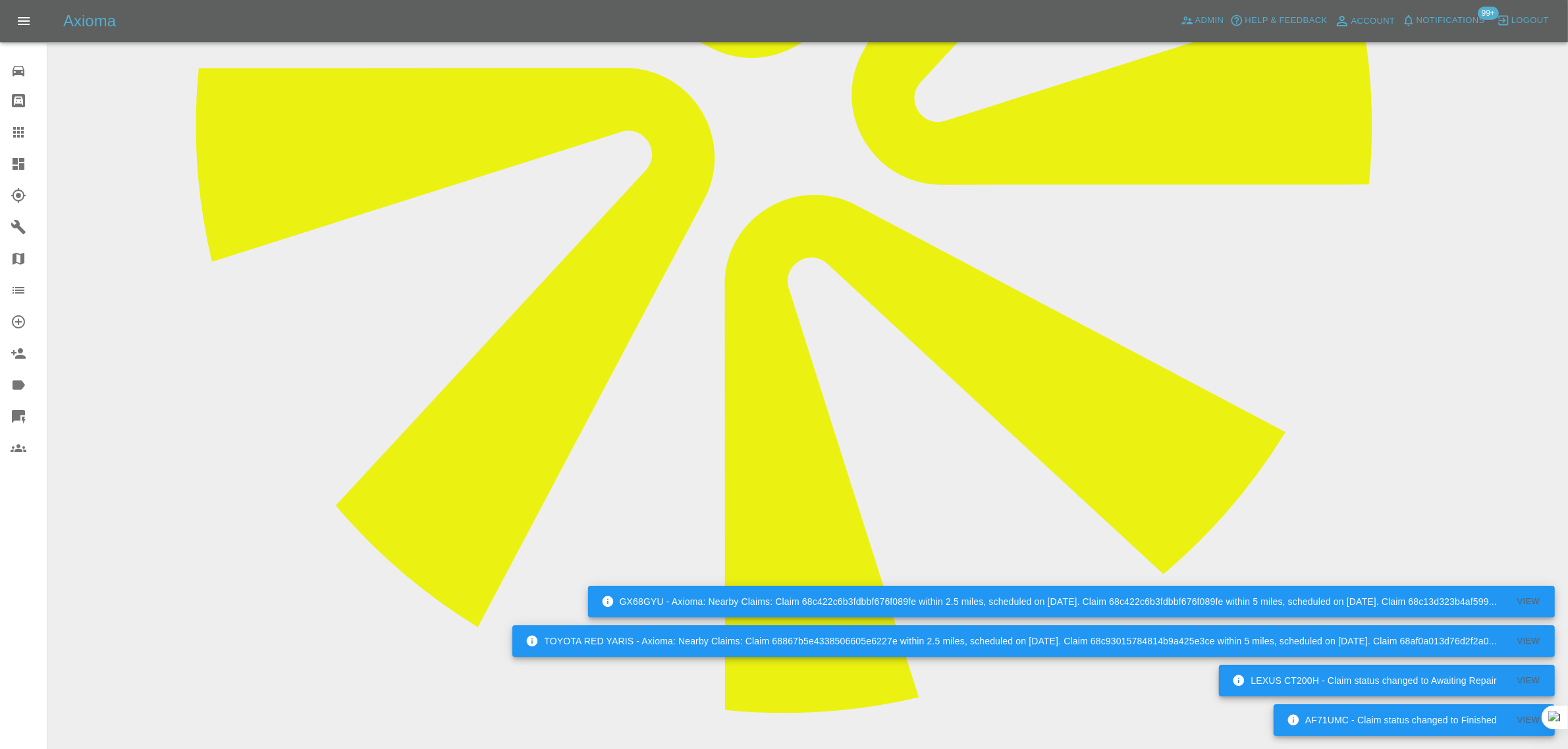
click at [22, 127] on icon at bounding box center [18, 131] width 16 height 16
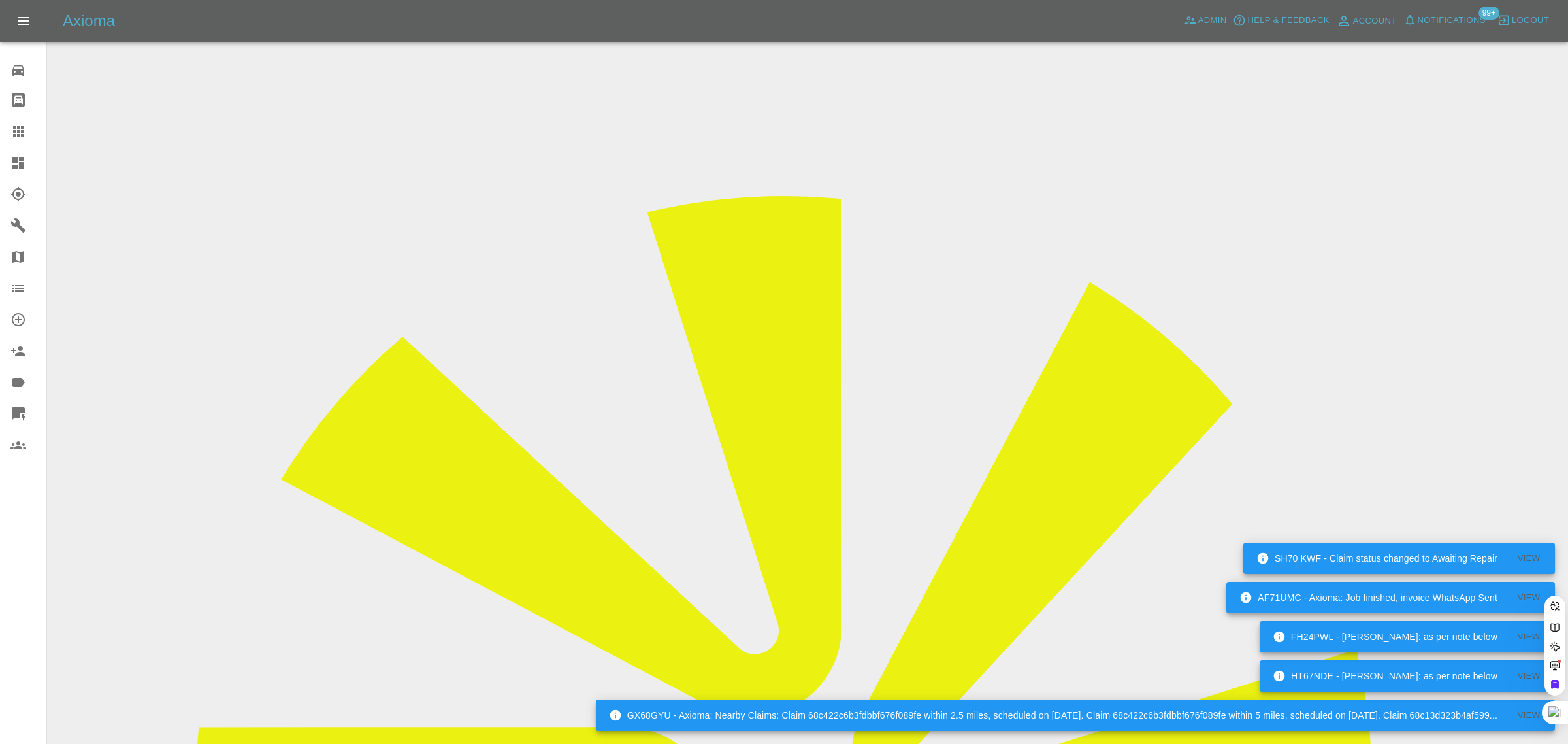
paste input "Could you please provide the postcode, vehicle registration number, and phone n…"
type input "Could you please provide the postcode, vehicle registration number, and phone n…"
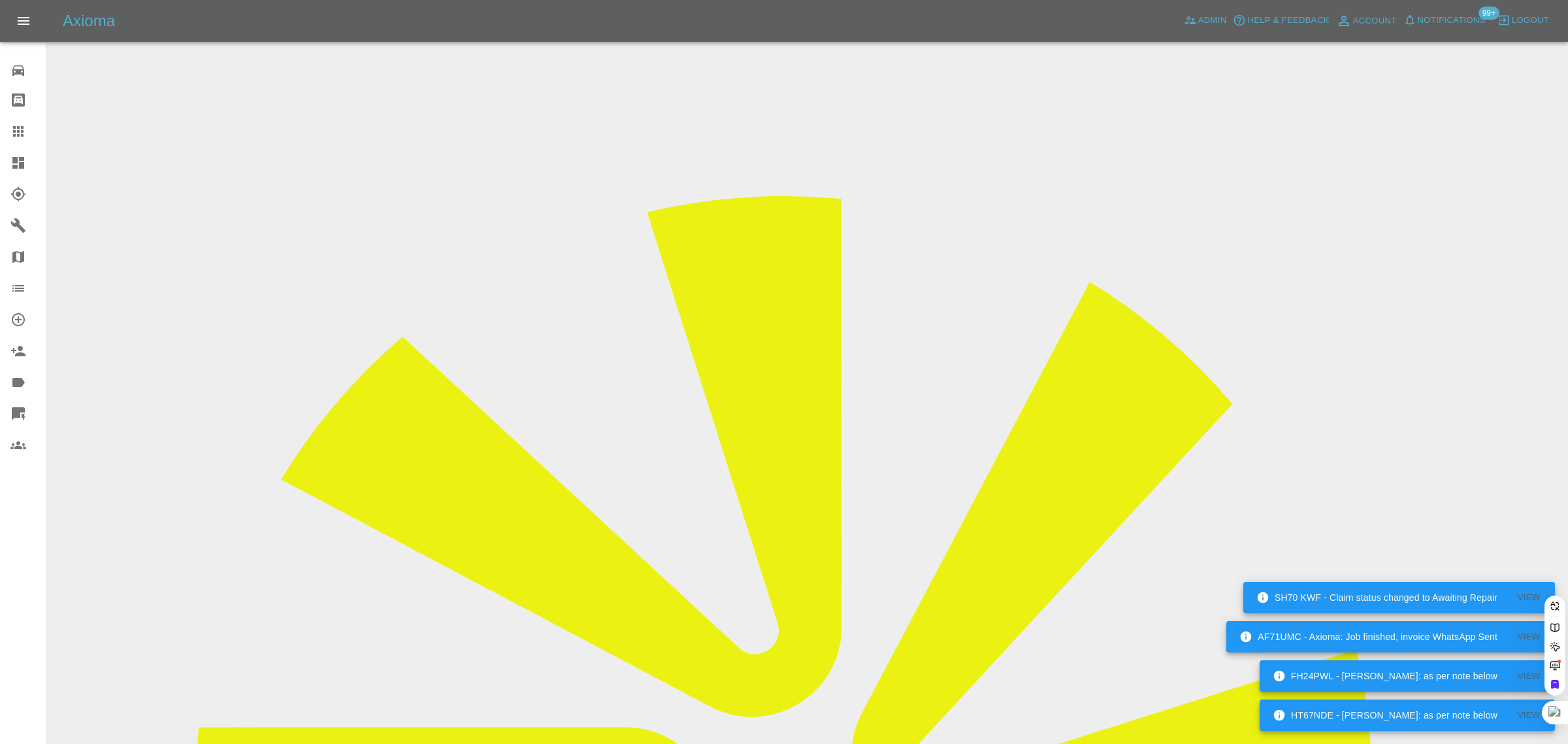
scroll to position [0, 0]
paste input "marian.milev@icloud.com"
type input "marian.milev@icloud.co"
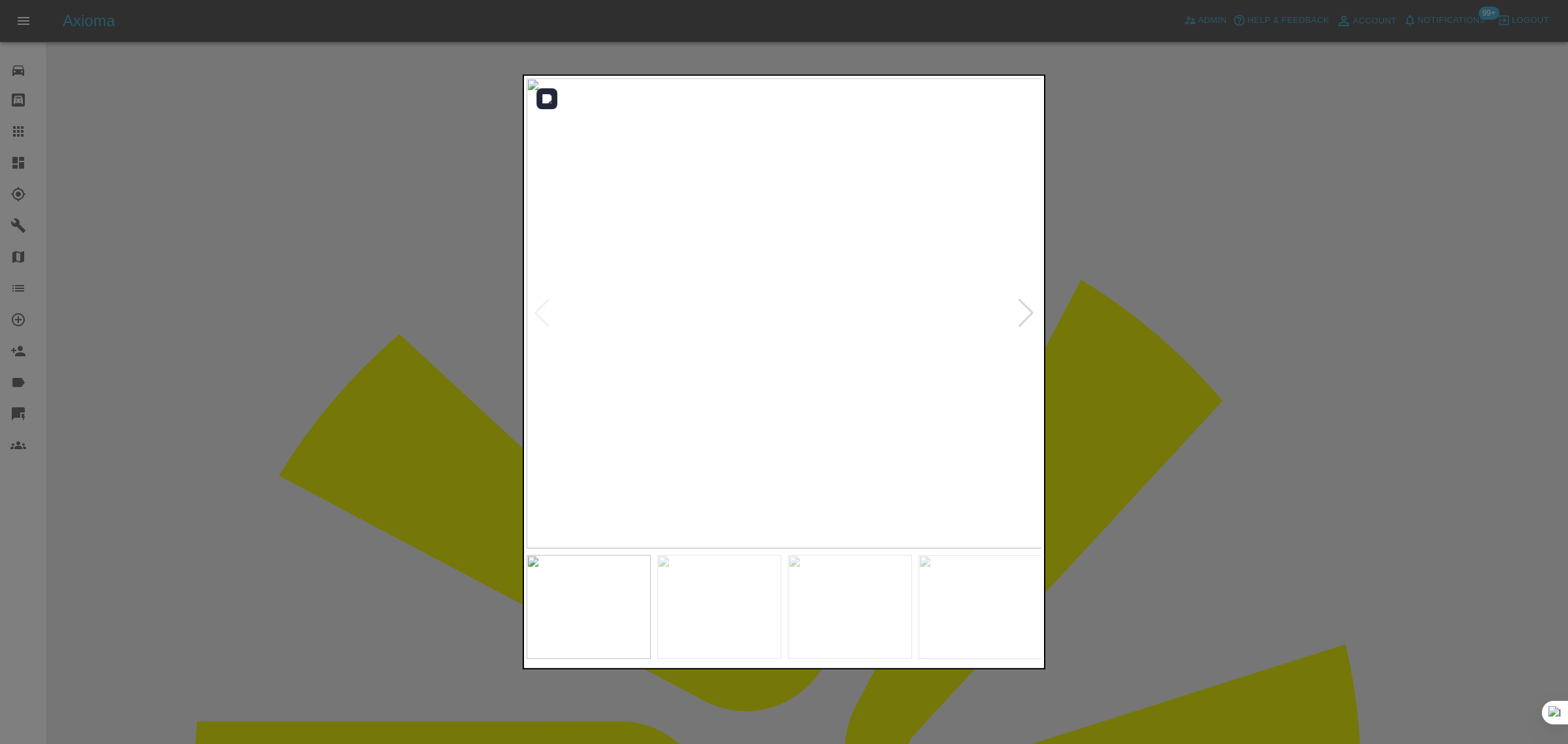
click at [1027, 314] on div at bounding box center [1025, 314] width 17 height 29
click at [1027, 314] on img at bounding box center [784, 314] width 516 height 470
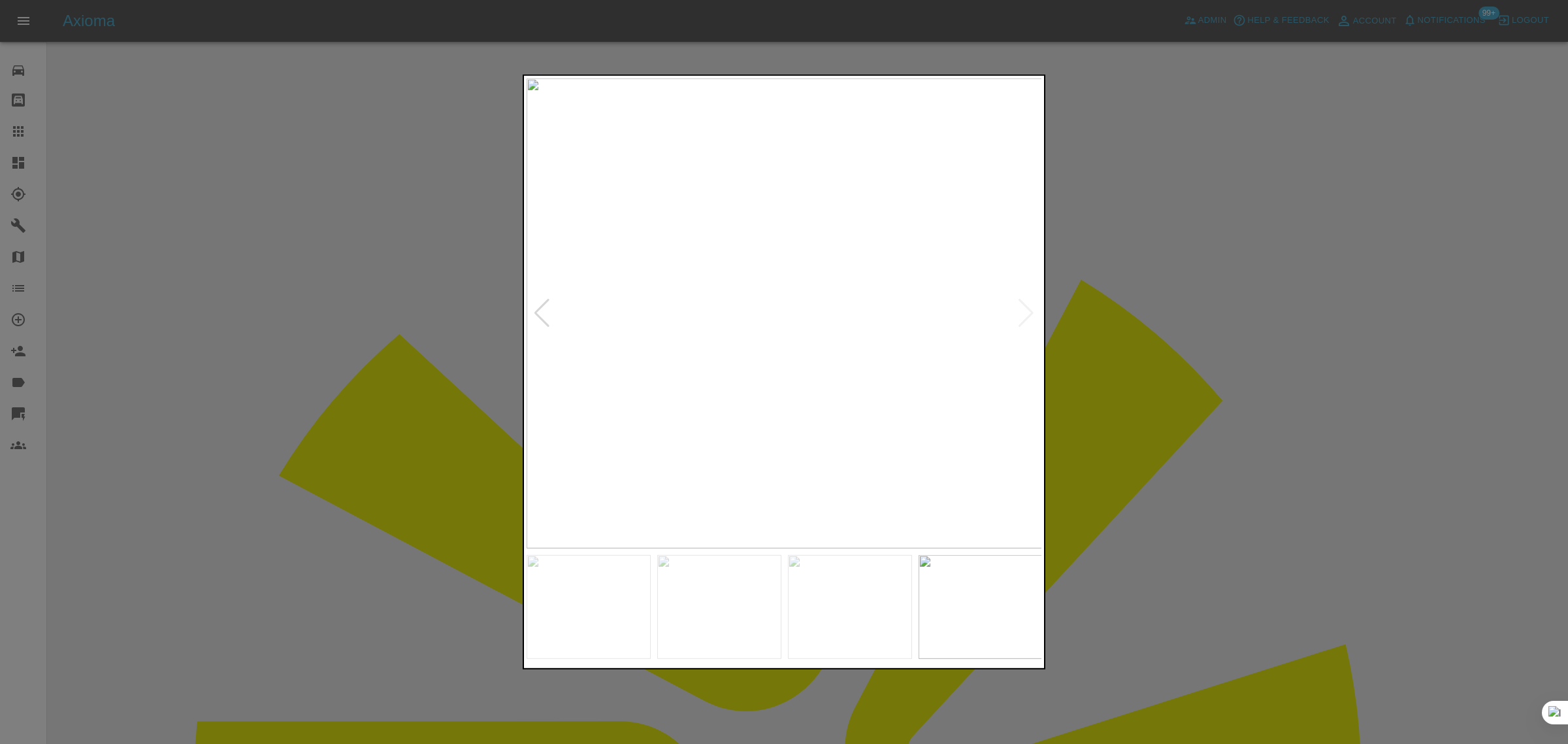
click at [1098, 308] on div at bounding box center [784, 372] width 1568 height 744
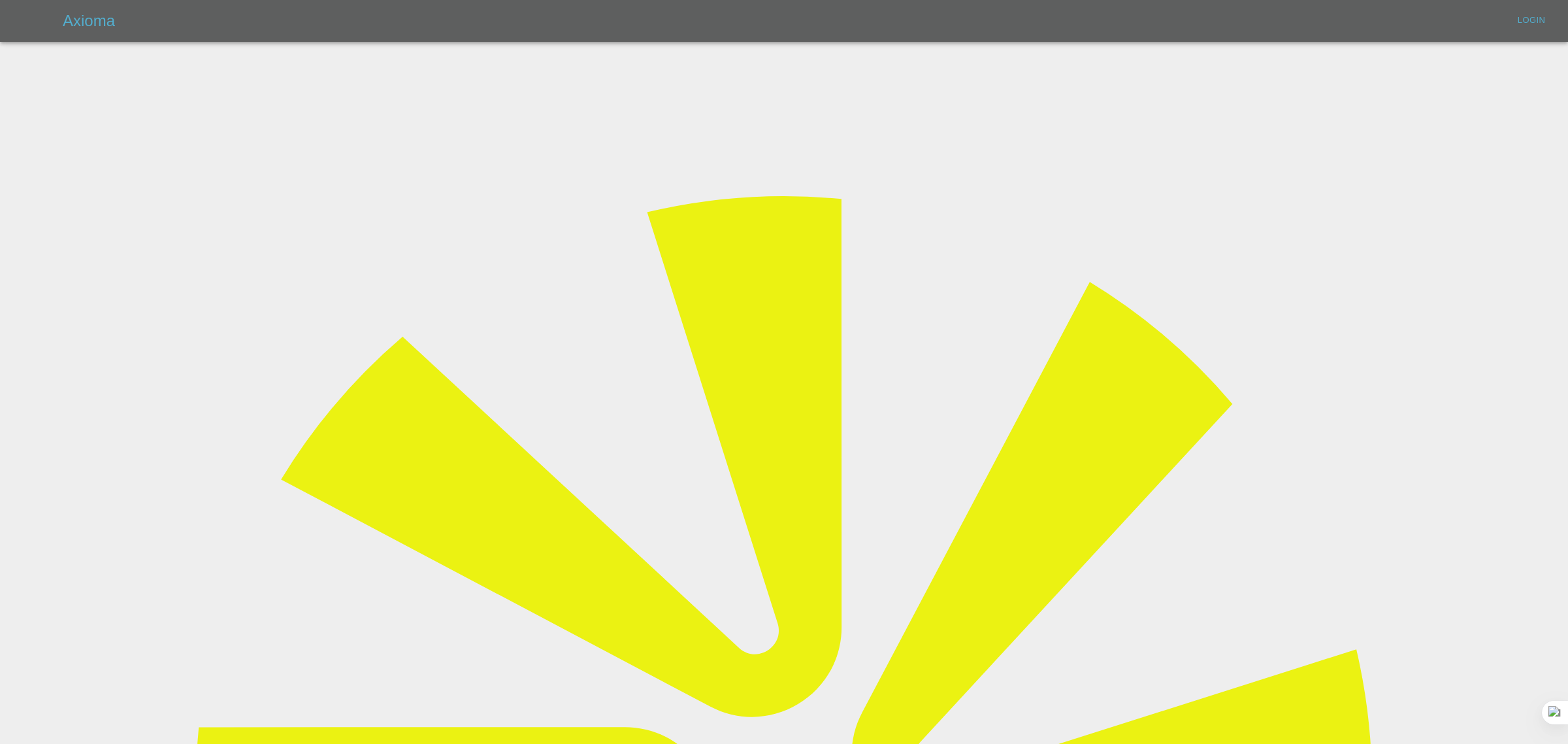
type input "[EMAIL_ADDRESS][DOMAIN_NAME]"
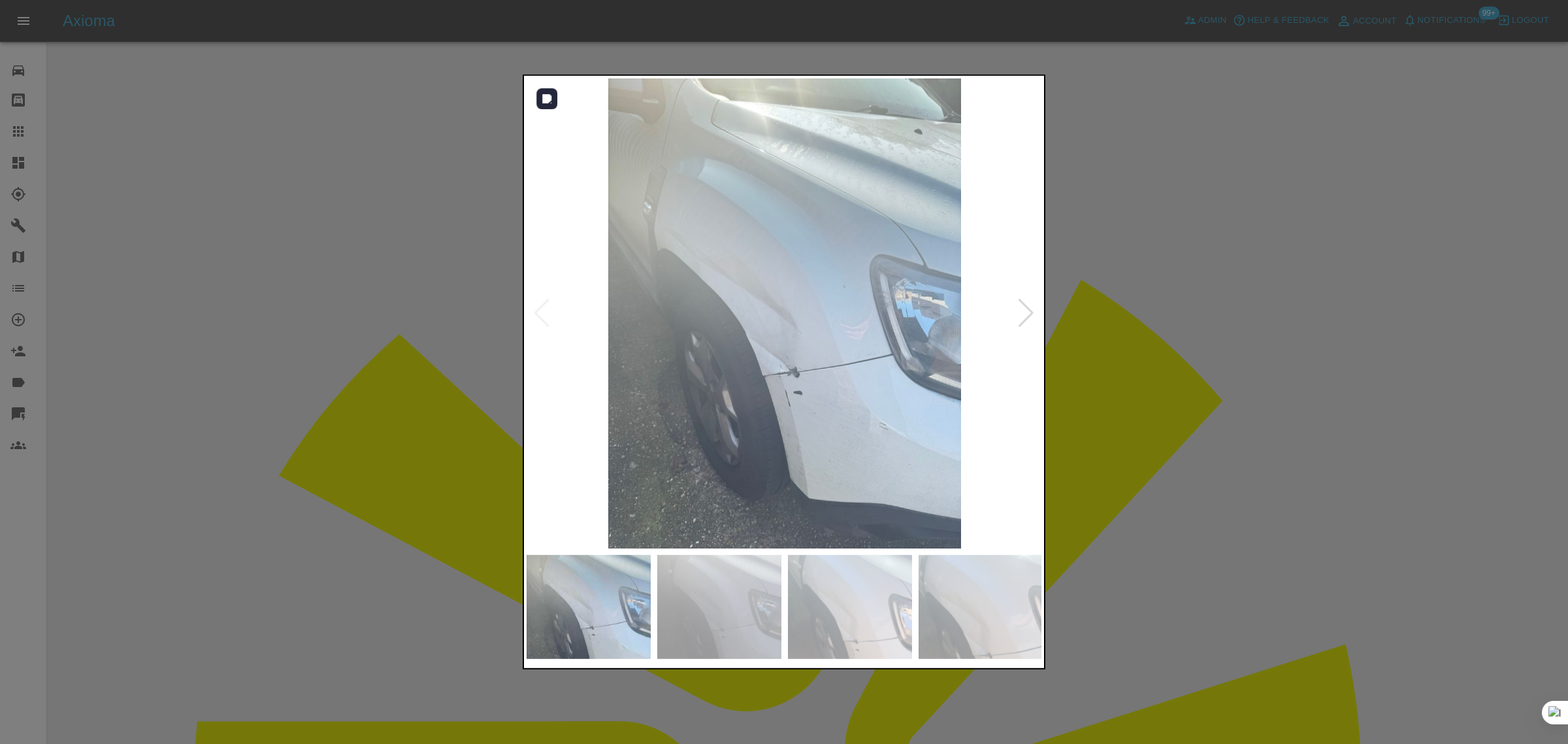
click at [1020, 318] on div at bounding box center [1025, 314] width 17 height 29
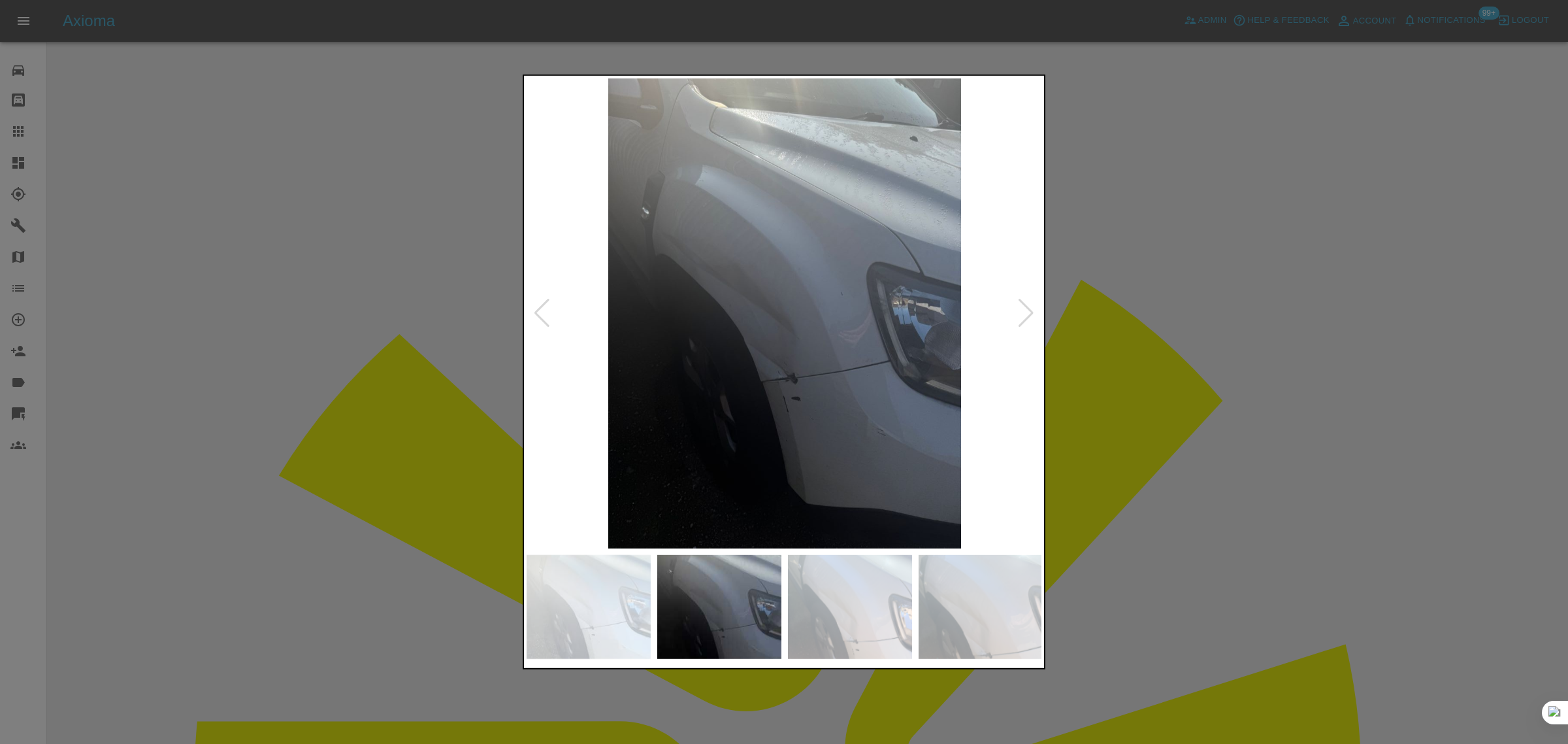
click at [1020, 318] on div at bounding box center [1025, 314] width 17 height 29
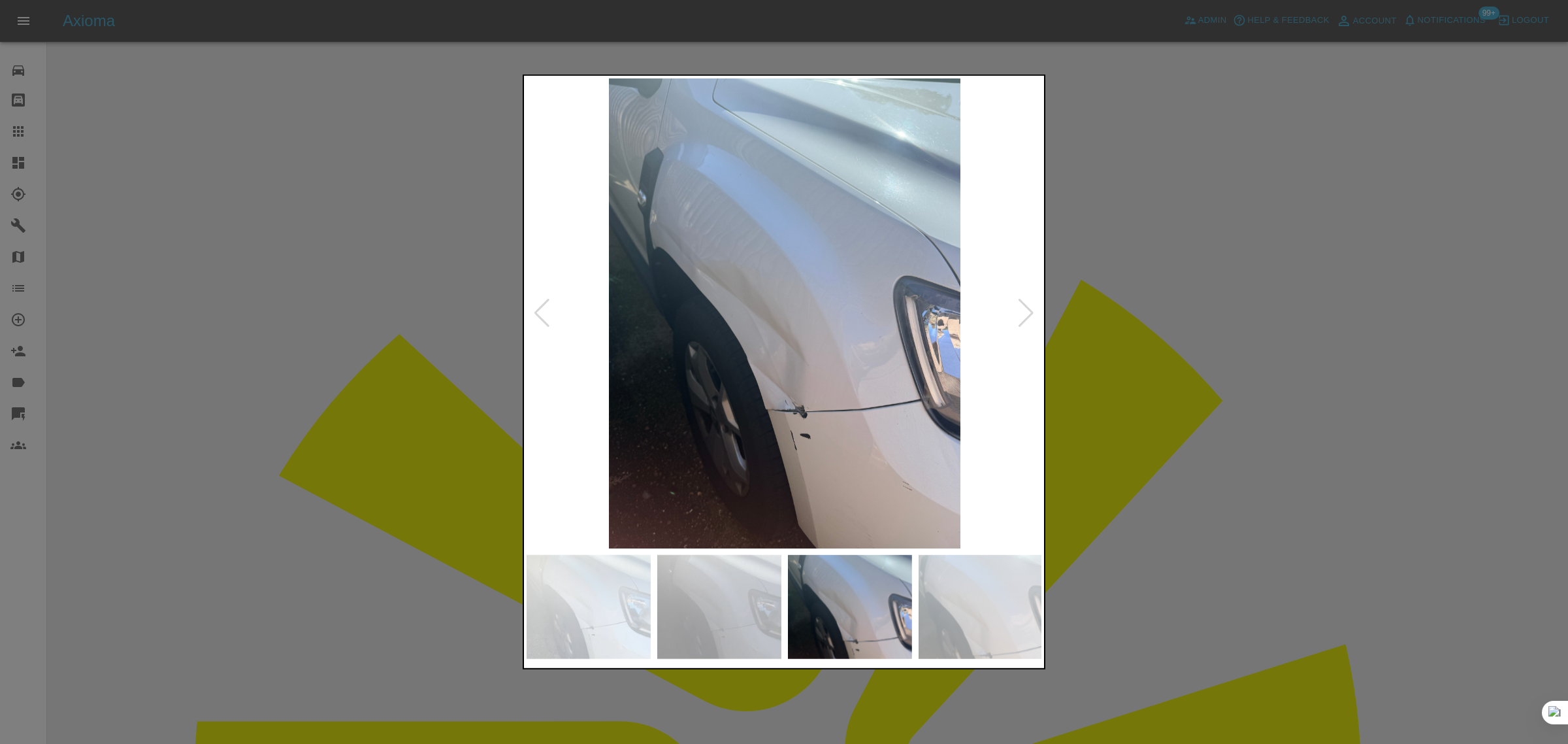
click at [1020, 319] on div at bounding box center [1025, 314] width 17 height 29
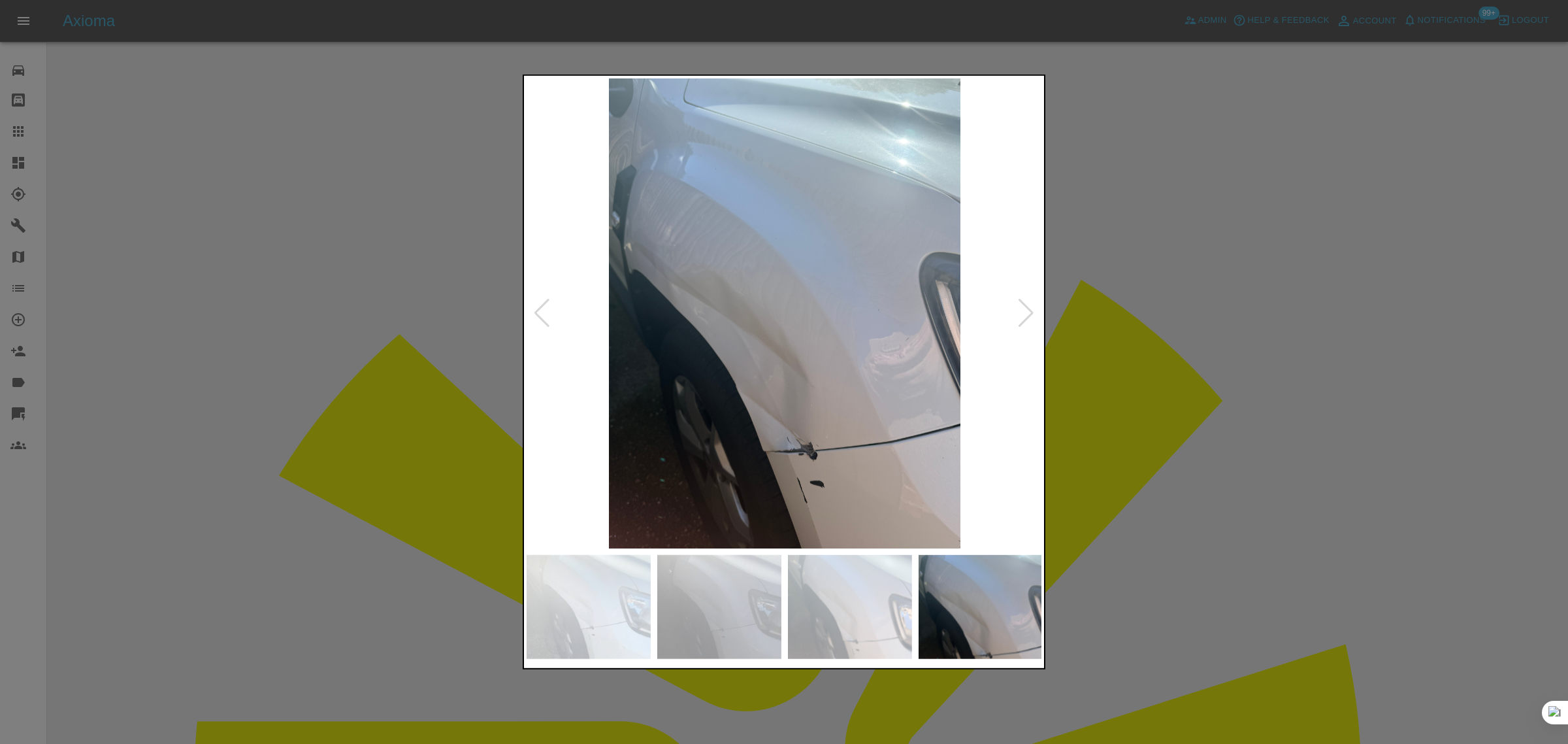
click at [1020, 319] on div at bounding box center [1025, 314] width 17 height 29
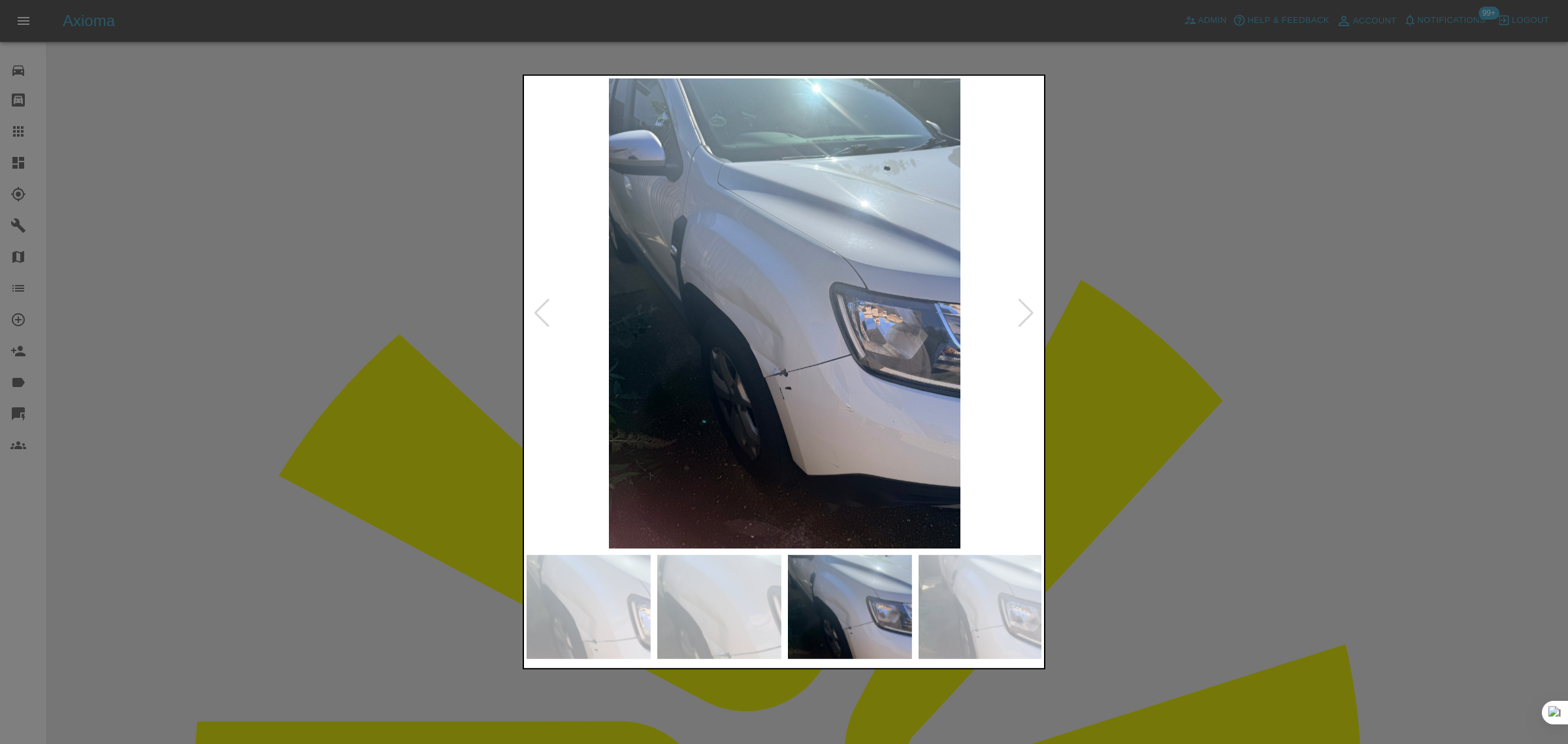
click at [1020, 319] on div at bounding box center [1025, 314] width 17 height 29
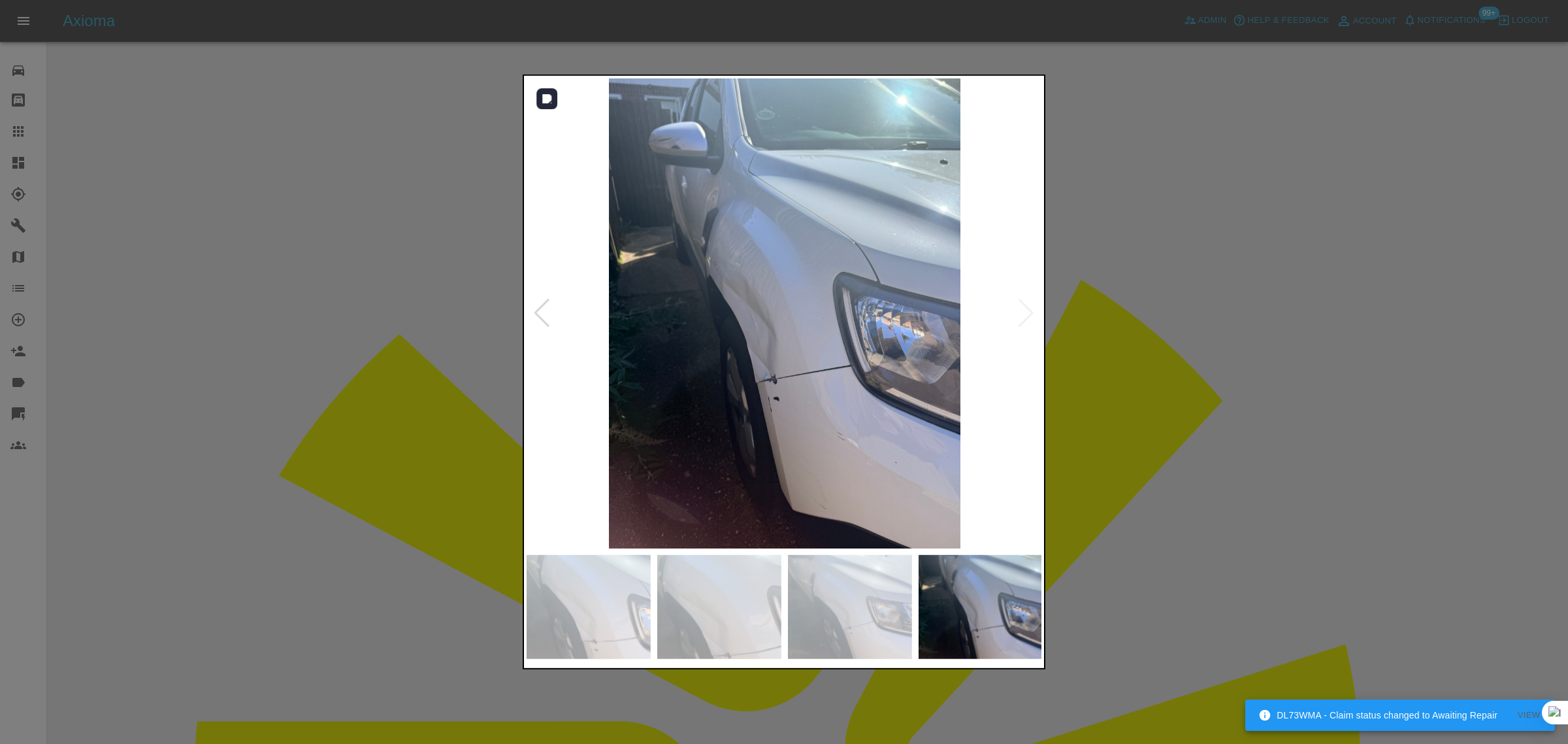
click at [1020, 319] on img at bounding box center [784, 314] width 516 height 470
click at [1160, 340] on div at bounding box center [784, 372] width 1568 height 744
